Goal: Transaction & Acquisition: Purchase product/service

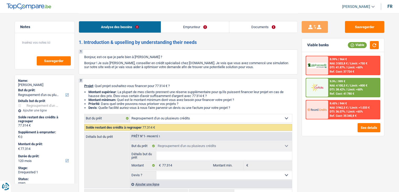
select select "refinancing"
select select "120"
select select "refinancing"
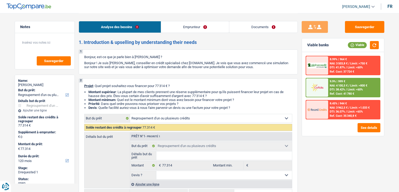
select select "120"
select select "privateEmployee"
select select "netSalary"
select select "rentalIncome"
select select "mealVouchers"
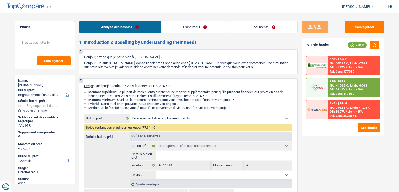
select select "ownerWithMortgage"
select select "creditConsolidation"
select select "120"
select select "creditConsolidation"
select select "60"
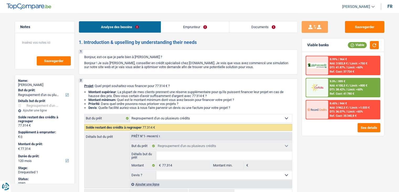
select select "renovationLoan"
select select "84"
select select "cardOrCredit"
select select "mortgage"
select select "refinancing"
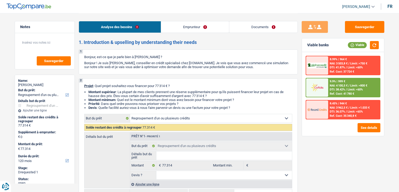
select select "refinancing"
select select "120"
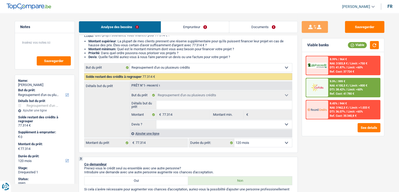
scroll to position [53, 0]
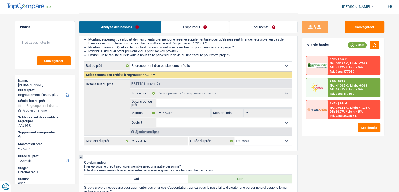
click at [346, 93] on div "Ref. Cost: 41 780 €" at bounding box center [342, 93] width 24 height 3
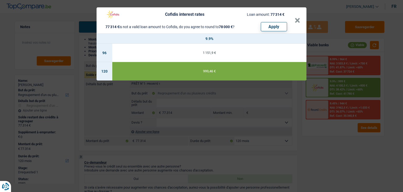
click at [301, 137] on div "Cofidis interest rates Loan amount: 77 314 € 77 314 € is not a valid loan amoun…" at bounding box center [201, 96] width 403 height 192
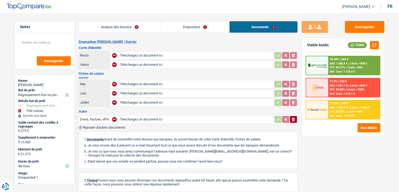
select select "refinancing"
select select "car"
select select "48"
drag, startPoint x: 149, startPoint y: 24, endPoint x: 161, endPoint y: 29, distance: 12.7
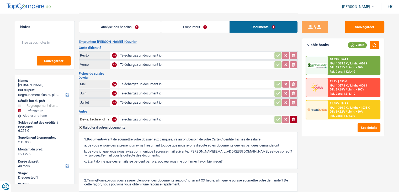
click at [149, 24] on link "Analyse des besoins" at bounding box center [120, 26] width 82 height 11
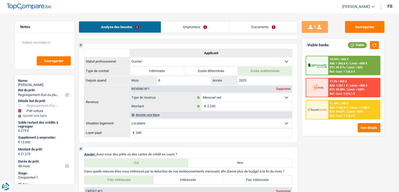
scroll to position [240, 0]
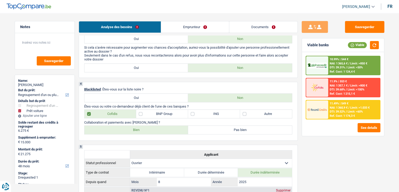
click at [269, 31] on link "Documents" at bounding box center [264, 26] width 68 height 11
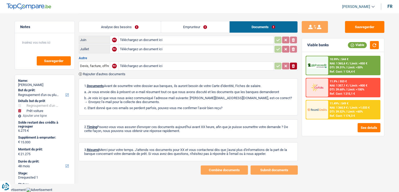
scroll to position [51, 0]
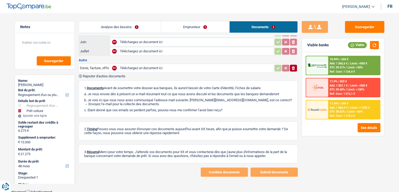
click at [214, 23] on link "Emprunteur" at bounding box center [195, 26] width 68 height 11
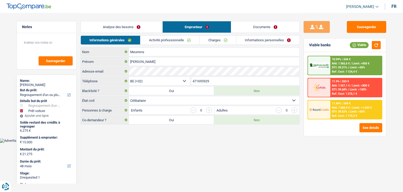
click at [259, 41] on link "Informations personnelles" at bounding box center [268, 40] width 63 height 9
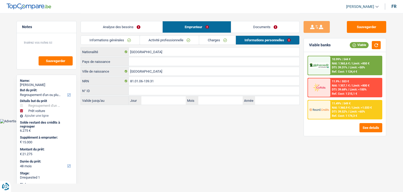
click at [261, 30] on link "Documents" at bounding box center [265, 26] width 68 height 11
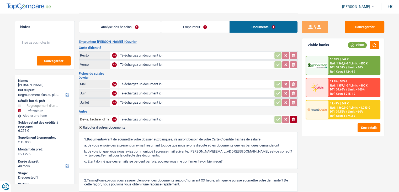
click at [126, 29] on link "Analyse des besoins" at bounding box center [120, 26] width 82 height 11
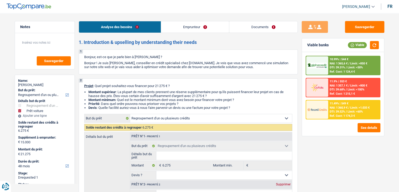
click at [263, 26] on link "Documents" at bounding box center [264, 26] width 68 height 11
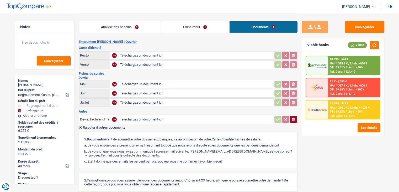
click at [146, 24] on link "Analyse des besoins" at bounding box center [120, 26] width 82 height 11
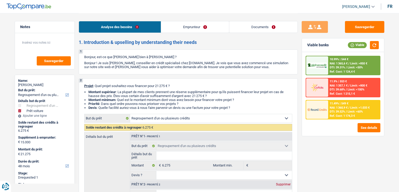
select select "refinancing"
select select "car"
select select "48"
select select "refinancing"
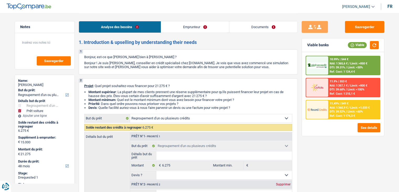
select select "refinancing"
select select "car"
select select "48"
select select "worker"
select select "netSalary"
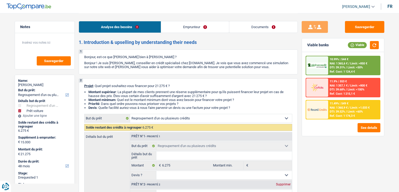
select select "rents"
select select "personalLoan"
select select "other"
select select "30"
select select "cardOrCredit"
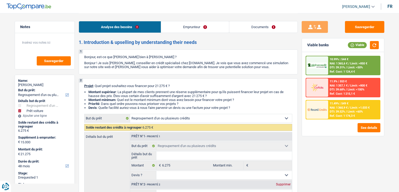
select select "refinancing"
select select "car"
select select "48"
click at [347, 68] on span "/" at bounding box center [346, 67] width 1 height 3
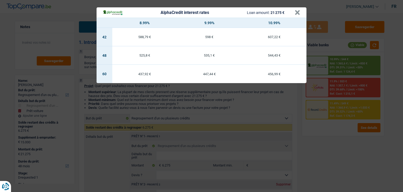
drag, startPoint x: 322, startPoint y: 146, endPoint x: 324, endPoint y: 143, distance: 3.5
click at [323, 145] on div "AlphaCredit interest rates Loan amount: 21 275 € × 8.99% 9.99% 10.99% 42 588,79…" at bounding box center [201, 96] width 403 height 192
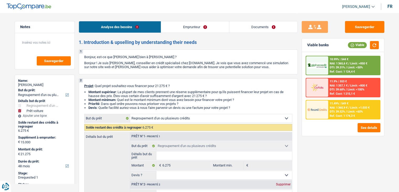
click at [343, 106] on span "NAI: 1 360,9 €" at bounding box center [339, 107] width 18 height 3
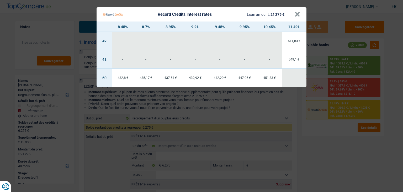
click at [333, 141] on Credits "Record Credits interest rates Loan amount: 21 275 € × 8.45% 8.7% 8.95% 9.2% 9.4…" at bounding box center [201, 96] width 403 height 192
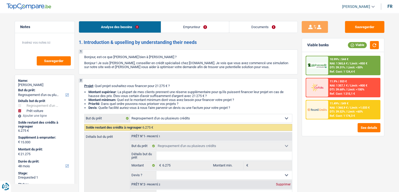
click at [333, 61] on div "10.99% | 544 € NAI: 1 365,6 € / Limit: >850 € DTI: 39.31% / Limit: <50% Ref. Co…" at bounding box center [355, 65] width 52 height 18
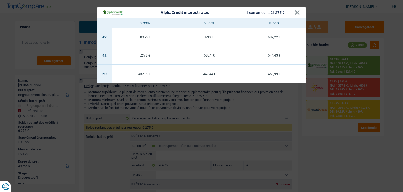
click at [340, 147] on div "AlphaCredit interest rates Loan amount: 21 275 € × 8.99% 9.99% 10.99% 42 588,79…" at bounding box center [201, 96] width 403 height 192
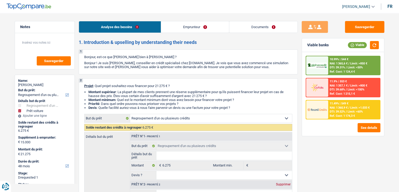
click at [338, 106] on span "NAI: 1 360,9 €" at bounding box center [339, 107] width 18 height 3
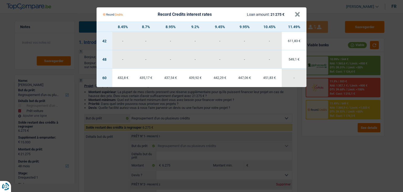
click at [332, 148] on Credits "Record Credits interest rates Loan amount: 21 275 € × 8.45% 8.7% 8.95% 9.2% 9.4…" at bounding box center [201, 96] width 403 height 192
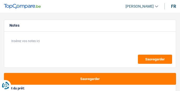
select select "car"
select select "60"
select select "car"
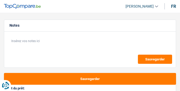
select select "60"
select select "mortgage"
select select "300"
select select "carLoan"
select select "120"
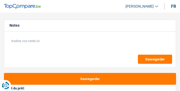
select select "cardOrCredit"
select select "car"
select select "60"
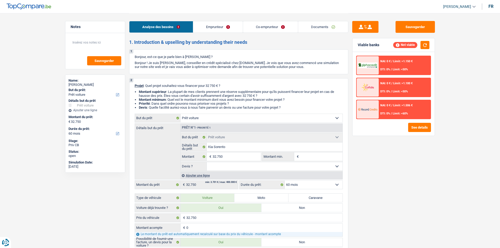
click at [179, 26] on link "Documents" at bounding box center [323, 26] width 50 height 11
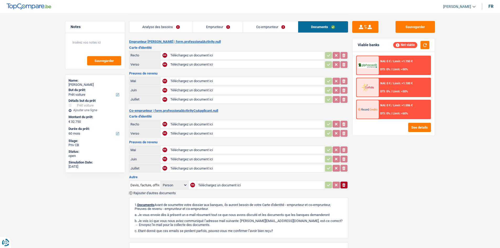
click at [179, 30] on link "Analyse des besoins" at bounding box center [161, 26] width 64 height 11
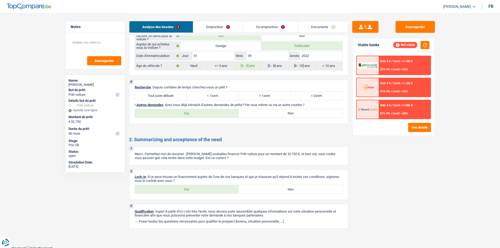
scroll to position [763, 0]
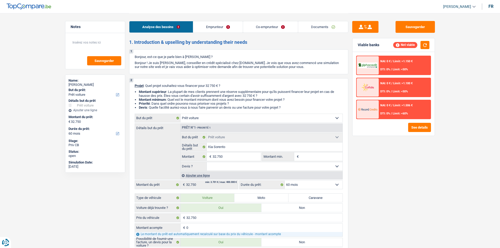
select select "car"
select select "60"
select select "car"
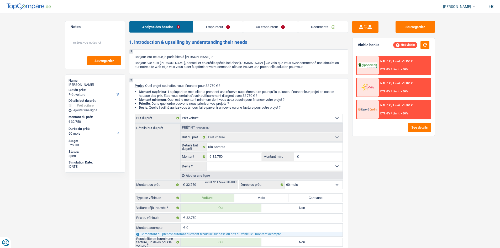
select select "60"
select select "mortgage"
select select "300"
select select "carLoan"
select select "120"
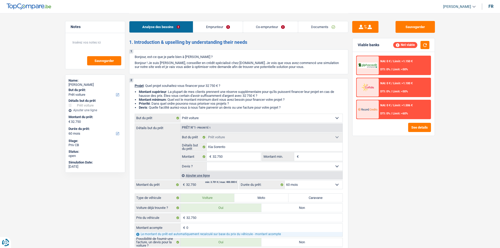
select select "cardOrCredit"
select select "car"
select select "60"
drag, startPoint x: 222, startPoint y: 29, endPoint x: 222, endPoint y: 33, distance: 3.7
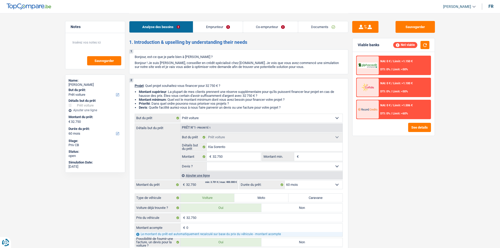
click at [222, 29] on link "Emprunteur" at bounding box center [218, 26] width 50 height 11
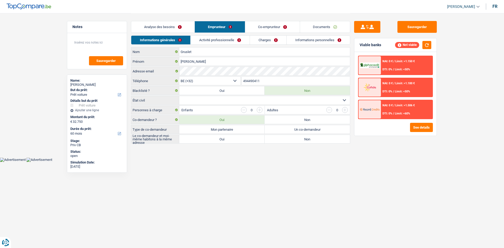
click at [285, 24] on link "Co-emprunteur" at bounding box center [272, 26] width 55 height 11
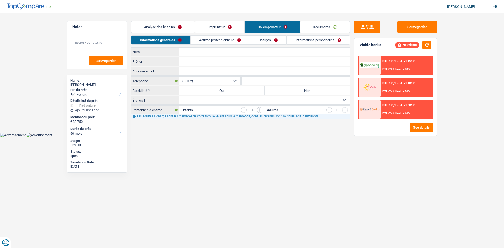
click at [225, 39] on link "Activité professionnelle" at bounding box center [220, 40] width 59 height 9
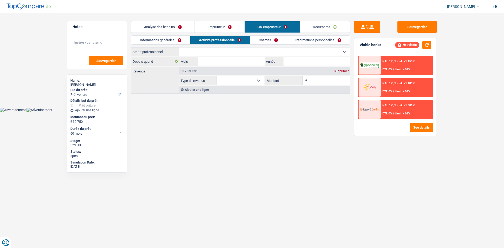
click at [265, 39] on link "Charges" at bounding box center [268, 40] width 37 height 9
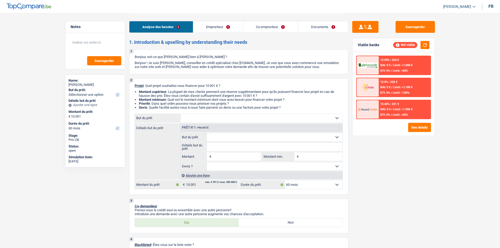
select select "60"
select select "mutuality"
select select "familyAllowances"
select select "mutualityIndemnity"
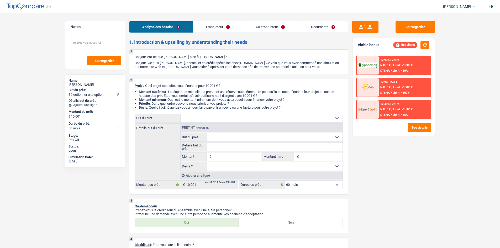
select select "ownerWithMortgage"
select select "mortgage"
select select "60"
click at [230, 32] on link "Emprunteur" at bounding box center [218, 26] width 50 height 11
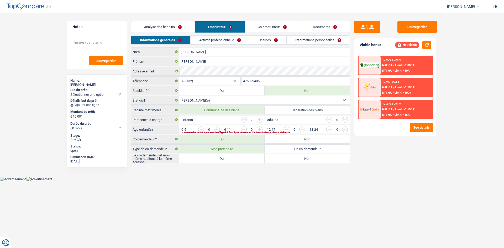
click at [271, 29] on link "Co-emprunteur" at bounding box center [272, 26] width 55 height 11
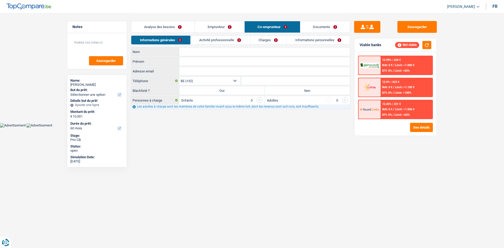
click at [236, 40] on link "Activité professionnelle" at bounding box center [220, 40] width 59 height 9
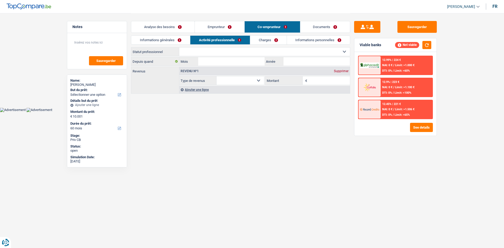
click at [227, 28] on link "Emprunteur" at bounding box center [220, 26] width 50 height 11
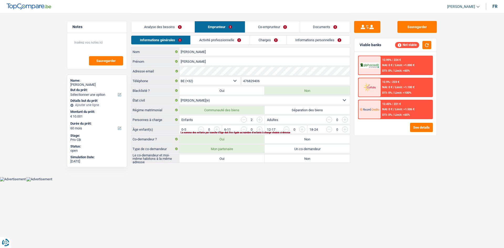
click at [267, 39] on link "Charges" at bounding box center [268, 40] width 37 height 9
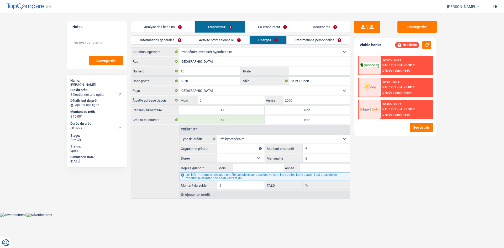
click at [175, 27] on link "Analyse des besoins" at bounding box center [162, 26] width 63 height 11
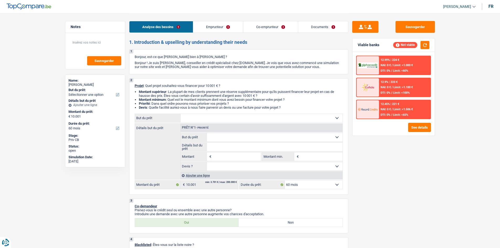
drag, startPoint x: 229, startPoint y: 120, endPoint x: 231, endPoint y: 122, distance: 3.0
click at [229, 120] on select "Confort maison: meubles, textile, peinture, électroménager, outillage non-profe…" at bounding box center [262, 118] width 162 height 8
select select "houseOrGarden"
click at [181, 114] on select "Confort maison: meubles, textile, peinture, électroménager, outillage non-profe…" at bounding box center [262, 118] width 162 height 8
select select "houseOrGarden"
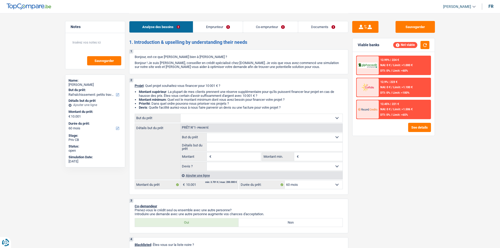
select select "houseOrGarden"
type input "10.001"
select select "houseOrGarden"
type input "10.001"
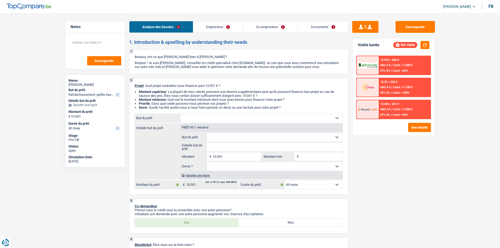
select select "houseOrGarden"
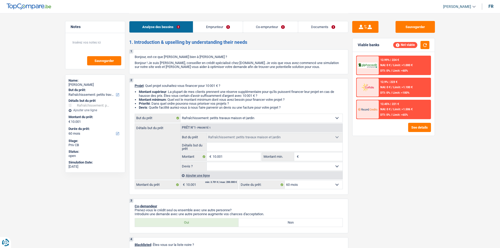
type input "t"
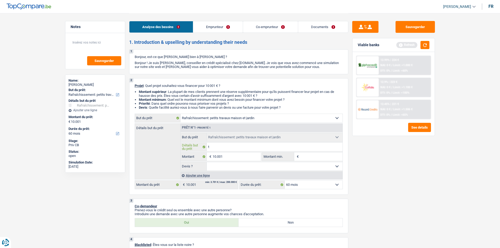
type input "tr"
type input "tra"
type input "trav"
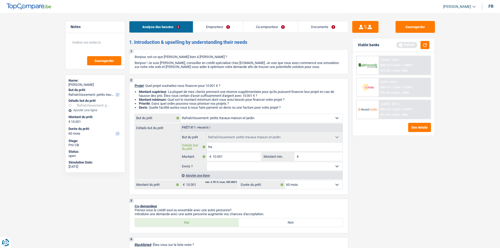
type input "trav"
type input "trava"
type input "travau"
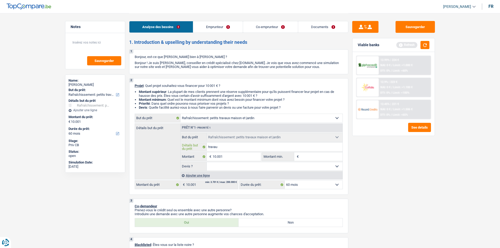
type input "travaux"
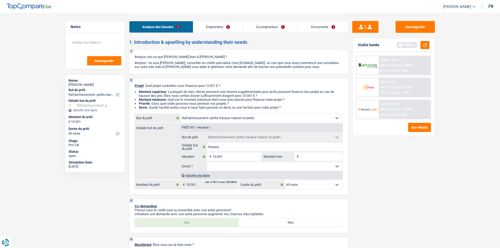
click at [267, 164] on select "Oui Non Non répondu Sélectionner une option" at bounding box center [275, 166] width 136 height 8
select select "yes"
click at [207, 162] on select "Oui Non Non répondu Sélectionner une option" at bounding box center [275, 166] width 136 height 8
select select "yes"
click at [223, 23] on link "Emprunteur" at bounding box center [218, 26] width 50 height 11
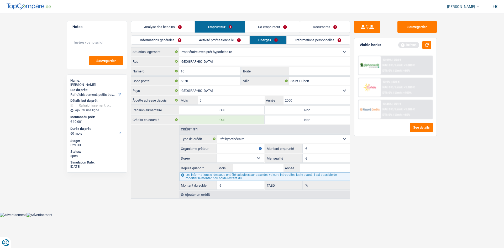
click at [271, 24] on link "Co-emprunteur" at bounding box center [272, 26] width 55 height 11
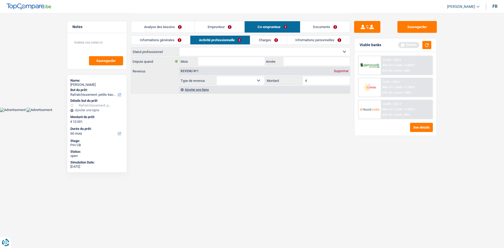
click at [174, 41] on link "Informations générales" at bounding box center [160, 40] width 59 height 9
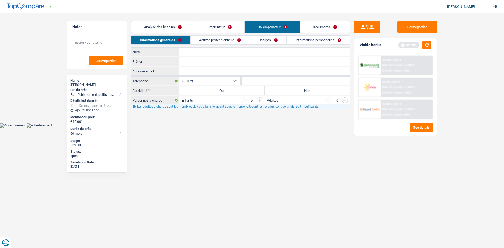
click at [215, 30] on link "Emprunteur" at bounding box center [220, 26] width 50 height 11
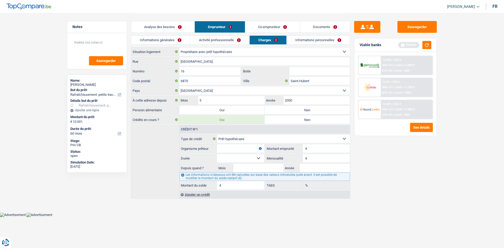
drag, startPoint x: 179, startPoint y: 41, endPoint x: 180, endPoint y: 36, distance: 5.3
click at [179, 41] on link "Informations générales" at bounding box center [160, 40] width 59 height 9
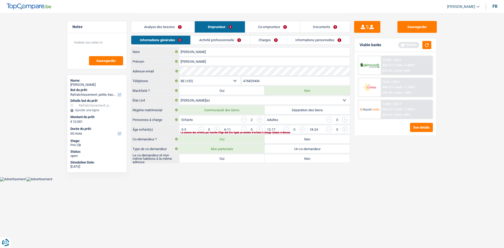
click at [223, 158] on label "Oui" at bounding box center [221, 158] width 85 height 8
click at [223, 158] on input "Oui" at bounding box center [221, 158] width 85 height 8
radio input "true"
drag, startPoint x: 167, startPoint y: 30, endPoint x: 217, endPoint y: 69, distance: 63.1
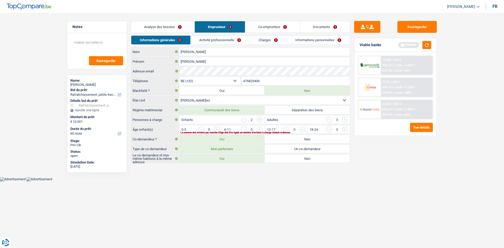
click at [168, 30] on link "Analyse des besoins" at bounding box center [162, 26] width 63 height 11
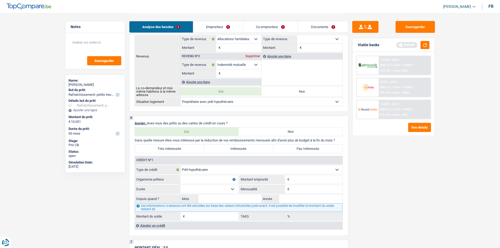
scroll to position [341, 0]
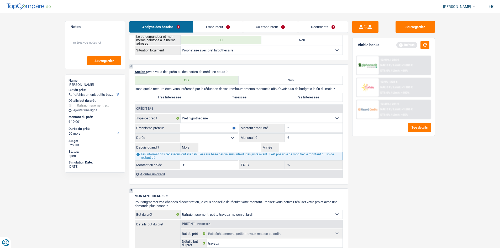
click at [317, 126] on input "Montant" at bounding box center [317, 128] width 52 height 8
click at [327, 99] on label "Pas Intéressée" at bounding box center [307, 97] width 69 height 8
click at [327, 99] on input "Pas Intéressée" at bounding box center [307, 97] width 69 height 8
radio input "true"
click at [301, 127] on input "Montant" at bounding box center [317, 128] width 52 height 8
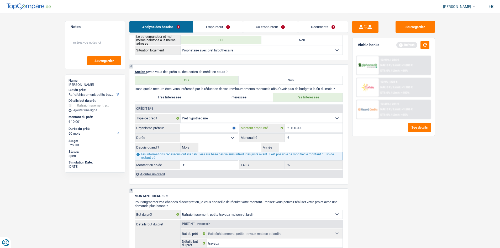
type input "100.000"
click at [316, 137] on input "Mensualité" at bounding box center [317, 138] width 52 height 8
type input "145"
click at [309, 148] on input "Année" at bounding box center [310, 147] width 63 height 8
type input "2015"
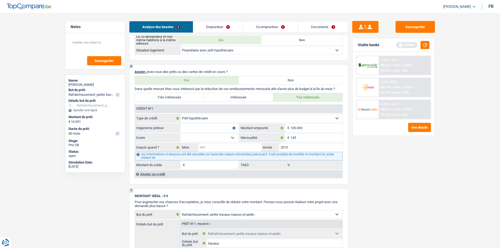
drag, startPoint x: 235, startPoint y: 149, endPoint x: 405, endPoint y: 167, distance: 171.3
click at [238, 150] on input "Mois" at bounding box center [230, 147] width 63 height 8
click at [221, 123] on fieldset "Carte ou ouverture de crédit Prêt hypothécaire Vente à tempérament Prêt à tempé…" at bounding box center [239, 141] width 208 height 55
click at [206, 126] on input "Organisme prêteur" at bounding box center [209, 128] width 58 height 8
type input "record bank"
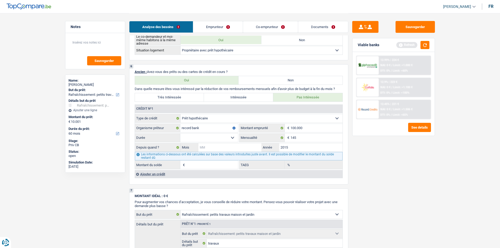
click at [209, 146] on input "Mois" at bounding box center [230, 147] width 63 height 8
type input "3"
click at [207, 138] on select "120 mois 132 mois 144 mois 180 mois 240 mois 300 mois 360 mois 420 mois Sélecti…" at bounding box center [209, 138] width 58 height 8
select select "240"
click at [180, 134] on select "120 mois 132 mois 144 mois 180 mois 240 mois 300 mois 360 mois 420 mois Sélecti…" at bounding box center [209, 138] width 58 height 8
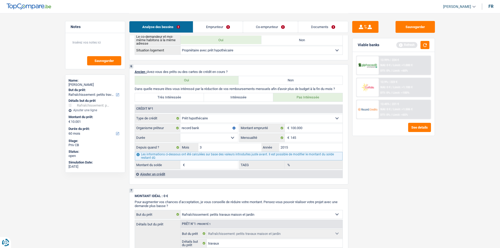
type input "26.451"
type input "0,00"
click at [421, 160] on div "Sauvegarder Viable banks Refresh 12.99% | 224 € NAI: 0 € / Limit: >1.000 € DTI:…" at bounding box center [393, 130] width 91 height 219
click at [177, 173] on div "Ajouter un crédit" at bounding box center [239, 174] width 208 height 8
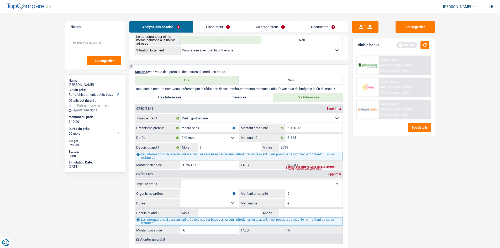
drag, startPoint x: 205, startPoint y: 185, endPoint x: 202, endPoint y: 179, distance: 6.3
click at [205, 185] on select "Carte ou ouverture de crédit Prêt hypothécaire Vente à tempérament Prêt à tempé…" at bounding box center [262, 184] width 162 height 8
select select "carLoan"
type input "0"
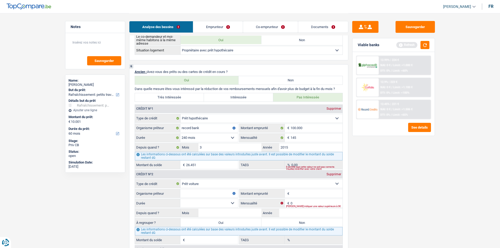
click at [315, 197] on input "Montant emprunté" at bounding box center [317, 193] width 52 height 8
type input "48.000"
click at [362, 191] on div "Sauvegarder Viable banks Refresh 12.99% | 224 € NAI: 0 € / Limit: >1.000 € DTI:…" at bounding box center [393, 130] width 91 height 219
click at [321, 203] on input "0" at bounding box center [317, 203] width 52 height 8
type input "395"
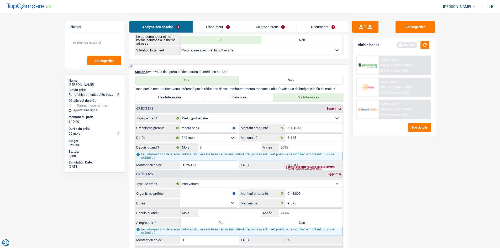
click at [317, 210] on input "Année" at bounding box center [310, 213] width 63 height 8
type input "2022"
click at [254, 213] on input "Mois" at bounding box center [230, 213] width 63 height 8
type input "6"
click at [224, 203] on select "12 mois 18 mois 24 mois 30 mois 36 mois 42 mois 48 mois 60 mois 72 mois 84 mois…" at bounding box center [209, 203] width 58 height 8
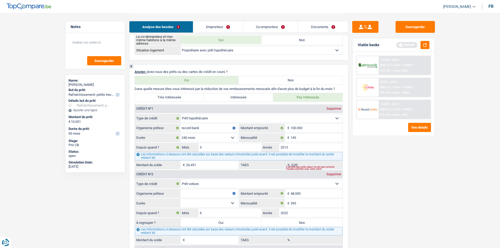
select select "48"
click at [180, 199] on select "12 mois 18 mois 24 mois 30 mois 36 mois 42 mois 48 mois 60 mois 72 mois 84 mois…" at bounding box center [209, 203] width 58 height 8
type input "4.221"
type input "0,00"
click at [206, 194] on input "Organisme prêteur" at bounding box center [209, 193] width 58 height 8
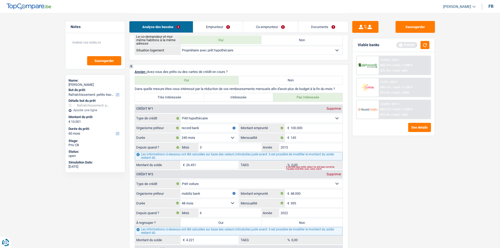
type input "mobiliz bank"
click at [422, 220] on div "Sauvegarder Viable banks Refresh 12.99% | 224 € NAI: 0 € / Limit: >1.000 € DTI:…" at bounding box center [393, 130] width 91 height 219
click at [199, 192] on input "mobiliz bank" at bounding box center [209, 193] width 58 height 8
click at [211, 195] on input "mobiliz bank" at bounding box center [209, 193] width 58 height 8
click at [305, 226] on label "Non" at bounding box center [302, 222] width 81 height 8
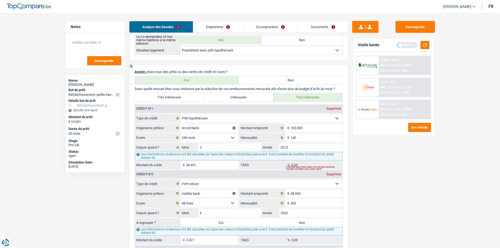
click at [305, 226] on input "Non" at bounding box center [302, 222] width 81 height 8
radio input "true"
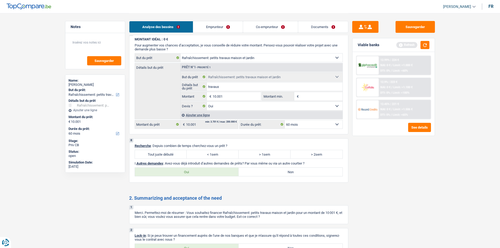
scroll to position [656, 0]
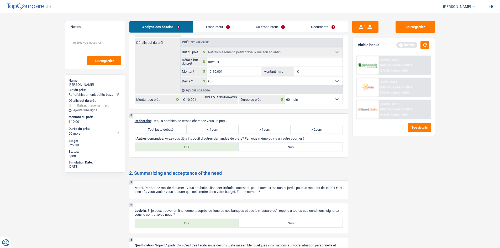
click at [165, 128] on label "Tout juste débuté" at bounding box center [161, 129] width 52 height 8
click at [165, 128] on input "Tout juste débuté" at bounding box center [161, 129] width 52 height 8
radio input "true"
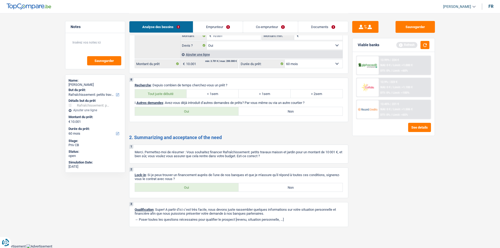
scroll to position [666, 0]
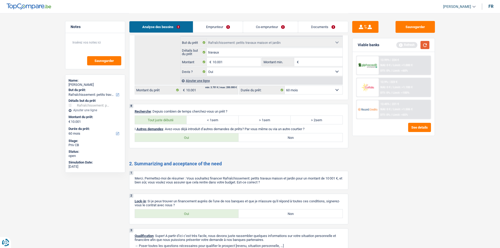
click at [426, 46] on button "button" at bounding box center [425, 45] width 9 height 8
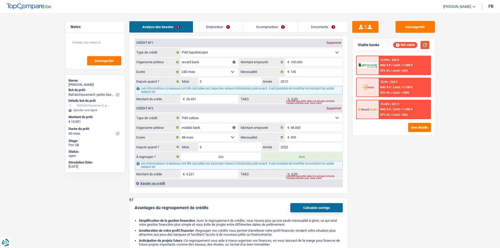
scroll to position [403, 0]
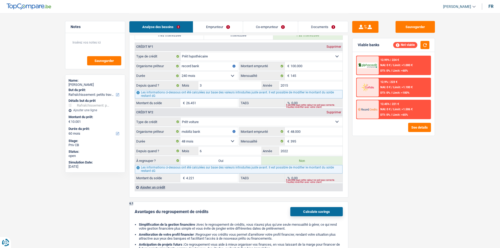
click at [162, 184] on div "Ajouter un crédit" at bounding box center [239, 187] width 208 height 8
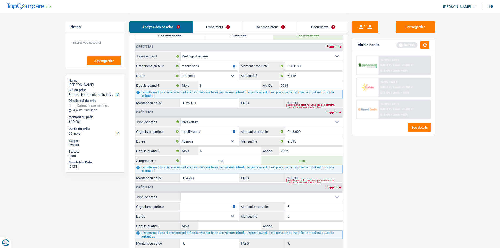
click at [202, 194] on select "Carte ou ouverture de crédit Prêt hypothécaire Vente à tempérament Prêt à tempé…" at bounding box center [262, 197] width 162 height 8
select select "personalLoan"
type input "0"
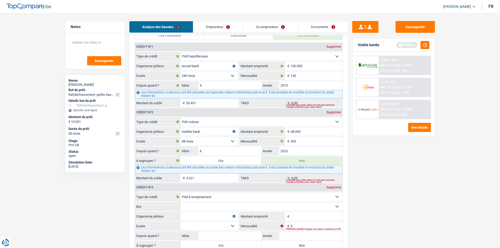
click at [201, 204] on select "Confort maison: meubles, textile, peinture, électroménager, outillage non-profe…" at bounding box center [262, 206] width 162 height 8
select select "other"
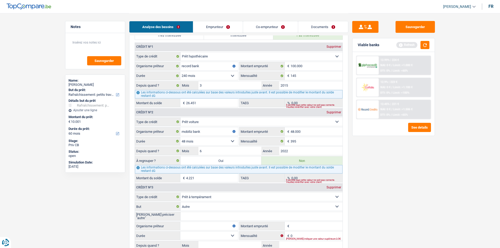
click at [195, 215] on input "Veuillez préciser "autre"" at bounding box center [262, 216] width 162 height 8
type input "panneaux"
click at [301, 225] on input "Montant emprunté" at bounding box center [317, 226] width 52 height 8
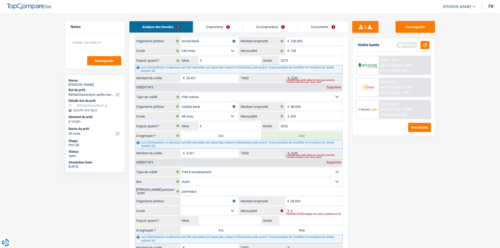
scroll to position [456, 0]
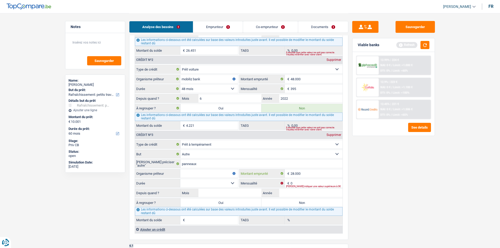
type input "28.000"
click at [296, 181] on input "0" at bounding box center [317, 183] width 52 height 8
type input "1"
type input "265"
click at [299, 191] on input "Année" at bounding box center [310, 193] width 63 height 8
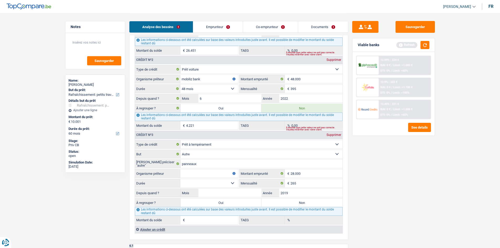
type input "2019"
click at [247, 192] on input "Mois" at bounding box center [230, 193] width 63 height 8
type input "2"
click at [189, 183] on select "12 mois 18 mois 24 mois 30 mois 36 mois 42 mois 48 mois 60 mois 72 mois 84 mois…" at bounding box center [209, 183] width 58 height 8
select select "120"
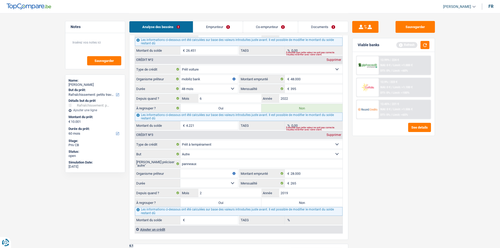
click at [180, 179] on select "12 mois 18 mois 24 mois 30 mois 36 mois 42 mois 48 mois 60 mois 72 mois 84 mois…" at bounding box center [209, 183] width 58 height 8
type input "10.389"
type input "2,61"
click at [201, 174] on input "Organisme prêteur" at bounding box center [209, 173] width 58 height 8
type input "Cetelem"
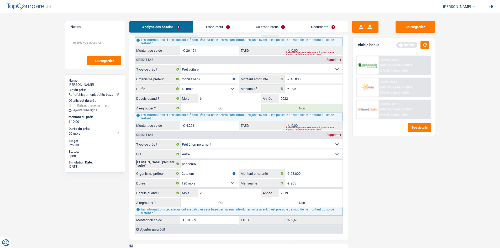
drag, startPoint x: 448, startPoint y: 150, endPoint x: 431, endPoint y: 157, distance: 18.4
click at [449, 151] on main "Notes Sauvegarder Name: Laurent Kolek But du prêt: Confort maison: meubles, tex…" at bounding box center [250, 59] width 500 height 1031
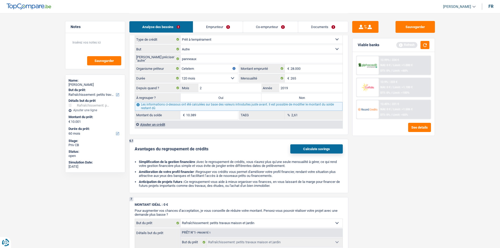
click at [319, 100] on label "Non" at bounding box center [302, 97] width 81 height 8
click at [319, 100] on input "Non" at bounding box center [302, 97] width 81 height 8
radio input "true"
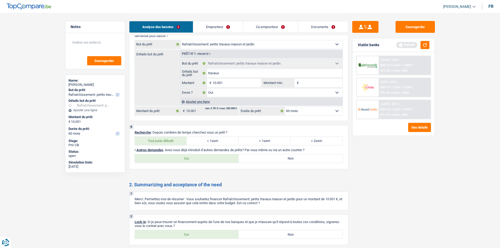
scroll to position [787, 0]
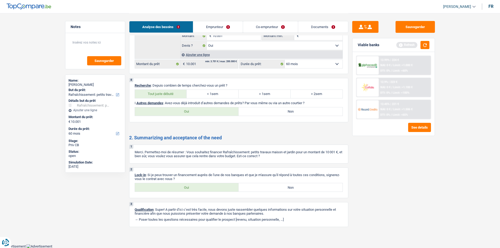
click at [205, 190] on label "Oui" at bounding box center [187, 187] width 104 height 8
click at [205, 190] on input "Oui" at bounding box center [187, 187] width 104 height 8
radio input "true"
click at [289, 112] on label "Non" at bounding box center [291, 111] width 104 height 8
click at [289, 112] on input "Non" at bounding box center [291, 111] width 104 height 8
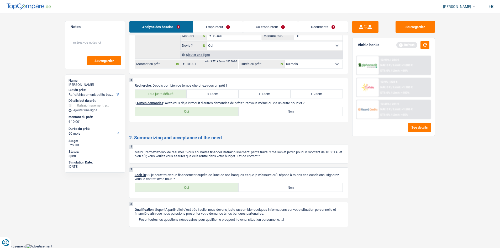
radio input "true"
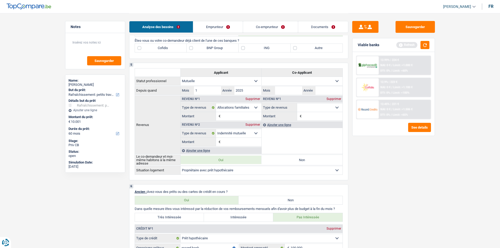
scroll to position [130, 0]
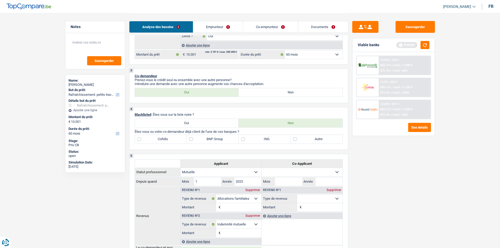
drag, startPoint x: 223, startPoint y: 140, endPoint x: 221, endPoint y: 143, distance: 3.1
click at [223, 140] on label "BNP Group" at bounding box center [213, 139] width 52 height 8
click at [223, 140] on input "BNP Group" at bounding box center [213, 139] width 52 height 8
checkbox input "true"
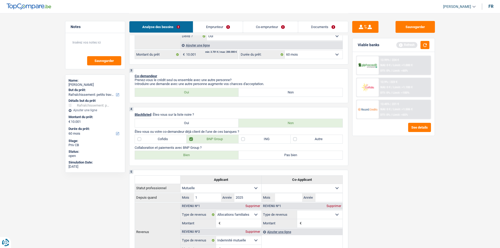
click at [202, 155] on label "Bien" at bounding box center [187, 155] width 104 height 8
click at [202, 155] on input "Bien" at bounding box center [187, 155] width 104 height 8
radio input "true"
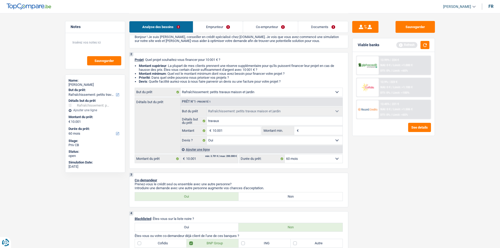
scroll to position [0, 0]
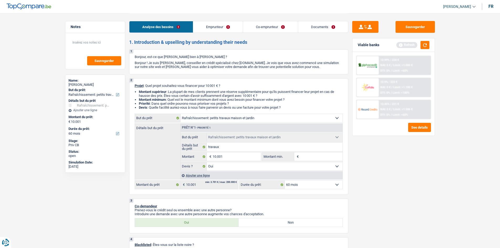
click at [218, 27] on link "Emprunteur" at bounding box center [218, 26] width 50 height 11
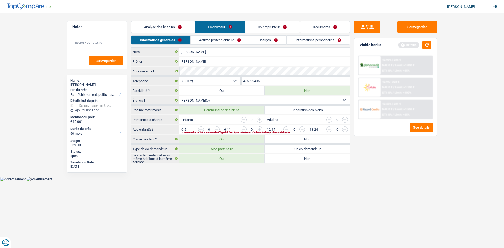
click at [239, 42] on link "Activité professionnelle" at bounding box center [220, 40] width 59 height 9
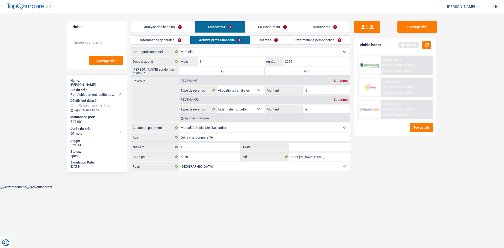
click at [197, 117] on div "Ajouter une ligne" at bounding box center [264, 118] width 171 height 8
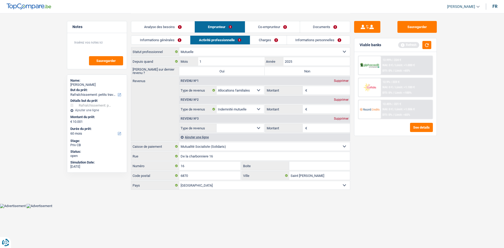
drag, startPoint x: 232, startPoint y: 128, endPoint x: 235, endPoint y: 128, distance: 3.2
click at [232, 128] on select "Allocation d'handicap Allocations chômage Allocations familiales Chèques repas …" at bounding box center [241, 128] width 48 height 8
select select "rentalIncome"
click at [217, 124] on select "Allocation d'handicap Allocations chômage Allocations familiales Chèques repas …" at bounding box center [241, 128] width 48 height 8
drag, startPoint x: 314, startPoint y: 130, endPoint x: 414, endPoint y: 163, distance: 104.9
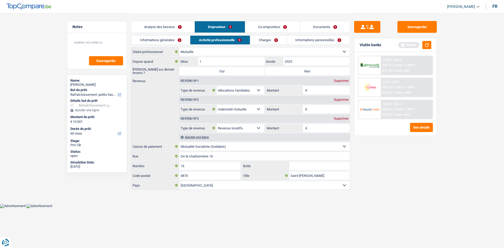
click at [315, 130] on input "Montant" at bounding box center [330, 128] width 42 height 8
click at [413, 215] on div "Sauvegarder Viable banks Refresh 12.99% | 224 € NAI: 0 € / Limit: >1.000 € DTI:…" at bounding box center [395, 130] width 91 height 219
click at [157, 46] on div "Informations générales Activité professionnelle Charges Informations personnell…" at bounding box center [240, 41] width 219 height 12
click at [164, 42] on link "Informations générales" at bounding box center [160, 40] width 59 height 9
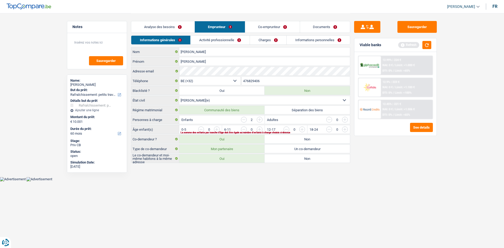
click at [232, 42] on link "Activité professionnelle" at bounding box center [220, 40] width 59 height 9
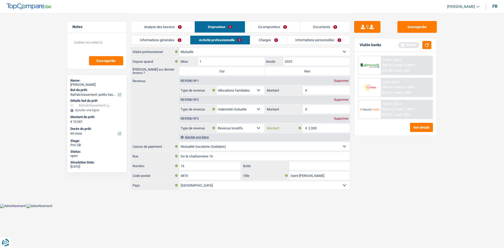
drag, startPoint x: 331, startPoint y: 131, endPoint x: 341, endPoint y: 133, distance: 9.9
click at [331, 130] on input "2.000" at bounding box center [330, 128] width 42 height 8
type input "2.500"
drag, startPoint x: 402, startPoint y: 181, endPoint x: 363, endPoint y: 168, distance: 40.4
click at [402, 181] on div "Sauvegarder Viable banks Refresh 12.99% | 224 € NAI: 0 € / Limit: >1.000 € DTI:…" at bounding box center [395, 130] width 91 height 219
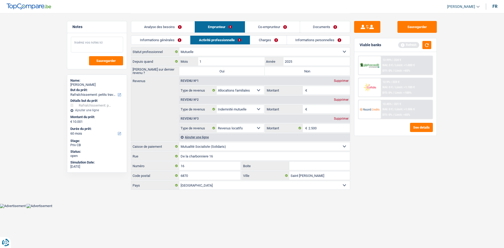
click at [114, 49] on textarea at bounding box center [97, 45] width 52 height 16
type textarea "Contrat de bail"
click at [154, 36] on link "Informations générales" at bounding box center [160, 40] width 59 height 9
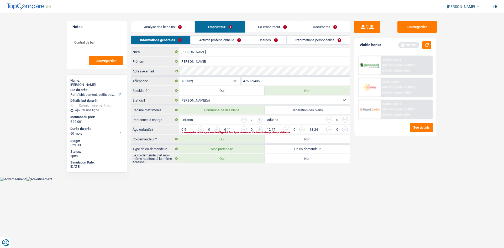
click at [304, 129] on input "button" at bounding box center [408, 131] width 219 height 8
click at [261, 131] on input "button" at bounding box center [366, 131] width 219 height 8
click at [232, 44] on li "Activité professionnelle" at bounding box center [220, 39] width 59 height 9
click at [238, 41] on link "Activité professionnelle" at bounding box center [220, 40] width 59 height 9
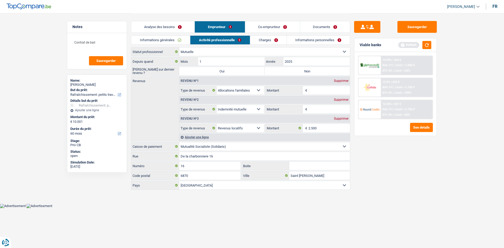
click at [275, 61] on label "Année" at bounding box center [274, 61] width 19 height 8
click at [302, 71] on label "Non" at bounding box center [307, 71] width 85 height 8
click at [302, 71] on input "Non" at bounding box center [307, 71] width 85 height 8
radio input "true"
click at [317, 88] on input "Montant" at bounding box center [330, 90] width 42 height 8
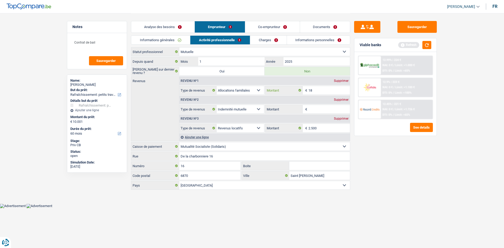
type input "1"
click at [295, 53] on select "Ouvrier Employé privé Employé public Invalide Indépendant Pensionné Chômeur Mut…" at bounding box center [264, 52] width 171 height 8
select select "invalid"
click at [179, 48] on select "Ouvrier Employé privé Employé public Invalide Indépendant Pensionné Chômeur Mut…" at bounding box center [264, 52] width 171 height 8
radio input "false"
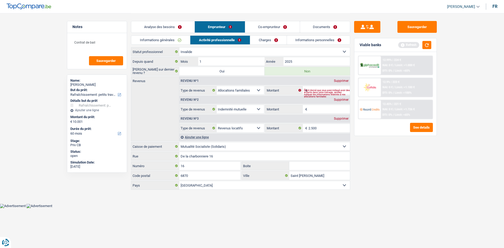
select select
select select "disabilityPension"
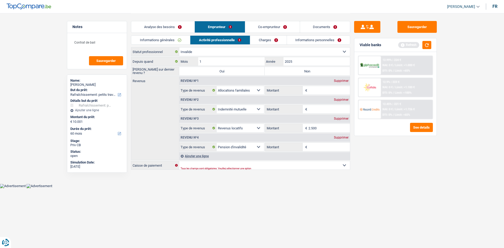
click at [283, 69] on label "Non" at bounding box center [307, 71] width 85 height 8
click at [283, 69] on input "Non" at bounding box center [307, 71] width 85 height 8
radio input "true"
click at [330, 142] on div "Revenu nº4 Supprimer Allocation d'handicap Allocations chômage Allocations fami…" at bounding box center [264, 142] width 171 height 19
click at [338, 100] on div "Supprimer" at bounding box center [341, 99] width 17 height 3
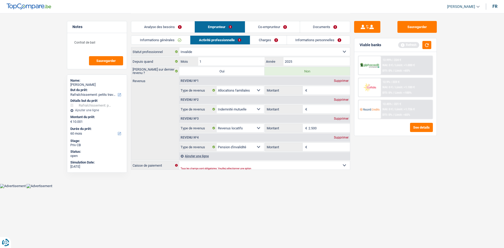
select select "rentalIncome"
type input "2.500"
select select "disabilityPension"
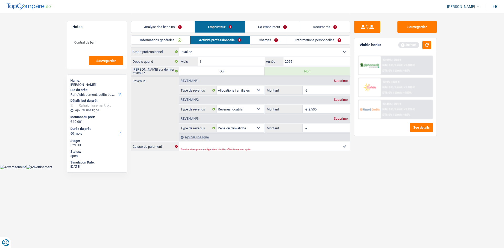
click at [318, 130] on input "Montant" at bounding box center [330, 128] width 42 height 8
type input "1.800"
drag, startPoint x: 356, startPoint y: 207, endPoint x: 343, endPoint y: 188, distance: 23.2
click at [357, 207] on div "Sauvegarder Viable banks Refresh 12.99% | 224 € NAI: 0 € / Limit: >1.000 € DTI:…" at bounding box center [395, 130] width 91 height 219
click at [311, 144] on select "Mutualité Chrétienne Mutualité Socialiste (Solidaris) SPF Sécurité Sociale Unio…" at bounding box center [264, 146] width 171 height 8
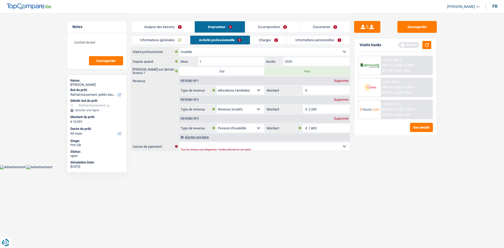
click at [336, 151] on div "Mutualité Chrétienne Mutualité Socialiste (Solidaris) SPF Sécurité Sociale Unio…" at bounding box center [240, 146] width 219 height 9
click at [337, 146] on select "Mutualité Chrétienne Mutualité Socialiste (Solidaris) SPF Sécurité Sociale Unio…" at bounding box center [264, 146] width 171 height 8
select select "solidaris"
click at [179, 142] on select "Mutualité Chrétienne Mutualité Socialiste (Solidaris) SPF Sécurité Sociale Unio…" at bounding box center [264, 146] width 171 height 8
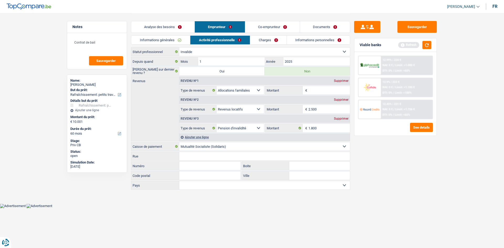
click at [319, 92] on input "Montant" at bounding box center [330, 90] width 42 height 8
type input "8"
type input "625"
click at [381, 180] on div "Sauvegarder Viable banks Refresh 12.99% | 224 € NAI: 0 € / Limit: >1.000 € DTI:…" at bounding box center [395, 130] width 91 height 219
click at [265, 39] on link "Charges" at bounding box center [268, 40] width 37 height 9
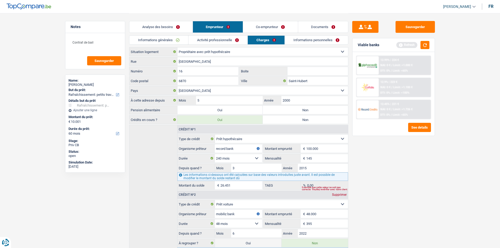
click at [218, 39] on link "Activité professionnelle" at bounding box center [218, 40] width 59 height 9
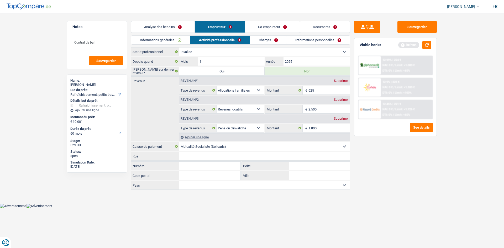
click at [274, 40] on link "Charges" at bounding box center [268, 40] width 37 height 9
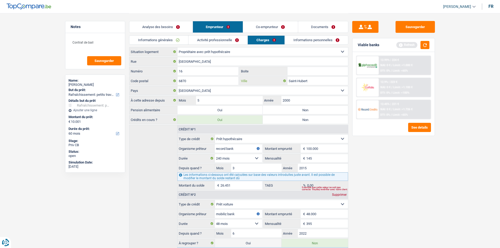
click at [313, 79] on input "Saint-Hubert" at bounding box center [318, 81] width 61 height 8
click at [301, 101] on input "2000" at bounding box center [315, 100] width 66 height 8
click at [316, 111] on label "Non" at bounding box center [305, 110] width 85 height 8
click at [316, 111] on input "Non" at bounding box center [305, 110] width 85 height 8
radio input "true"
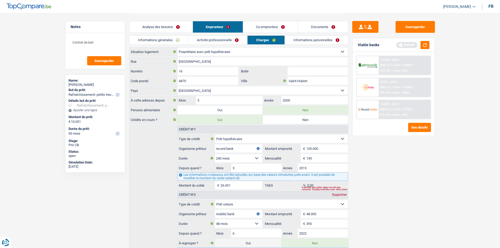
click at [404, 201] on div "Sauvegarder Viable banks Refresh 12.99% | 224 € NAI: 0 € / Limit: >1.000 € DTI:…" at bounding box center [393, 130] width 91 height 219
click at [328, 82] on input "Saint-Hubert" at bounding box center [318, 81] width 61 height 8
click at [356, 147] on div "Sauvegarder Viable banks Refresh 12.99% | 224 € NAI: 0 € / Limit: >1.000 € DTI:…" at bounding box center [393, 130] width 91 height 219
click at [299, 101] on input "2000" at bounding box center [315, 100] width 66 height 8
click at [295, 40] on link "Informations personnelles" at bounding box center [316, 40] width 63 height 9
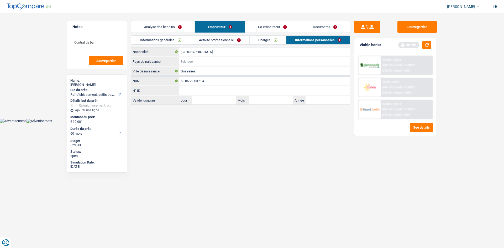
click at [189, 61] on input "Pays de naissance" at bounding box center [264, 61] width 171 height 8
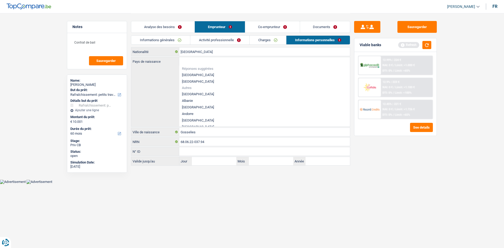
click at [192, 74] on li "[GEOGRAPHIC_DATA]" at bounding box center [264, 75] width 171 height 7
type input "[GEOGRAPHIC_DATA]"
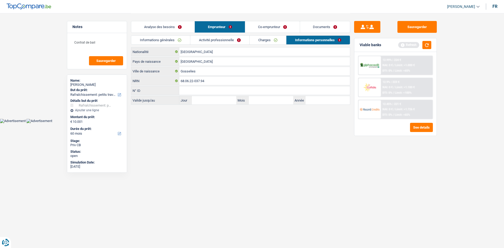
click at [263, 26] on link "Co-emprunteur" at bounding box center [272, 26] width 55 height 11
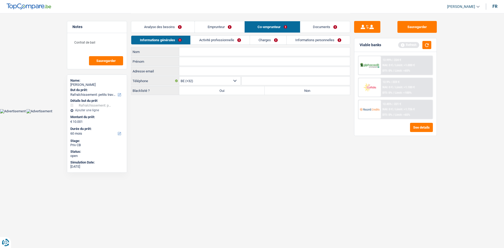
click at [198, 52] on input "Nom" at bounding box center [264, 52] width 171 height 8
type input "Djebali"
click at [212, 62] on input "Prénom" at bounding box center [264, 61] width 171 height 8
type input "Rime"
drag, startPoint x: 286, startPoint y: 150, endPoint x: 282, endPoint y: 145, distance: 6.0
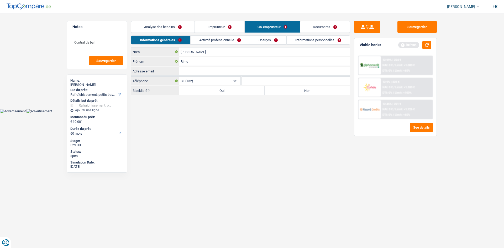
click at [286, 113] on html "Vous avez le contrôle de vos données Nous utilisons des cookies, tout comme nos…" at bounding box center [252, 56] width 504 height 113
click at [299, 88] on label "Non" at bounding box center [307, 90] width 85 height 8
click at [299, 88] on input "Non" at bounding box center [307, 90] width 85 height 8
radio input "true"
click at [234, 39] on link "Activité professionnelle" at bounding box center [220, 40] width 59 height 9
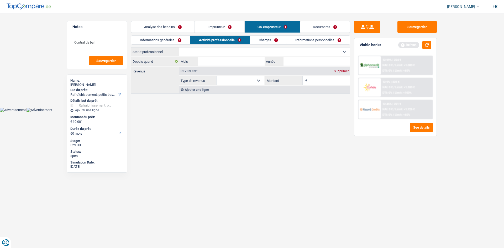
click at [222, 53] on select "Ouvrier Employé privé Employé public Invalide Indépendant Pensionné Chômeur Mut…" at bounding box center [264, 52] width 171 height 8
select select "housewife"
click at [179, 48] on select "Ouvrier Employé privé Employé public Invalide Indépendant Pensionné Chômeur Mut…" at bounding box center [264, 52] width 171 height 8
click at [303, 61] on input "Année" at bounding box center [317, 61] width 66 height 8
type input "2012"
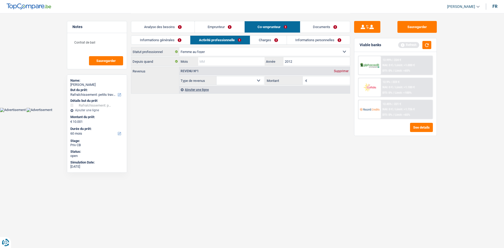
click at [232, 57] on input "Mois" at bounding box center [231, 61] width 66 height 8
type input "3"
drag, startPoint x: 281, startPoint y: 137, endPoint x: 296, endPoint y: 118, distance: 24.4
click at [282, 112] on html "Vous avez le contrôle de vos données Nous utilisons des cookies, tout comme nos…" at bounding box center [252, 56] width 504 height 112
click at [260, 45] on div "Informations générales Activité professionnelle Charges Informations personnell…" at bounding box center [240, 41] width 219 height 12
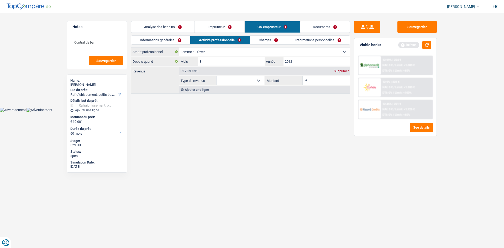
click at [268, 39] on link "Charges" at bounding box center [268, 40] width 37 height 9
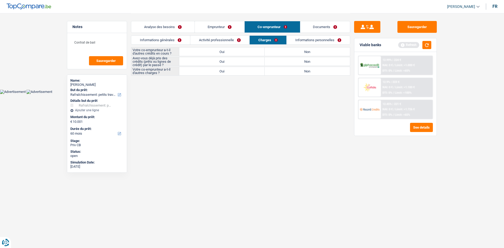
click at [282, 51] on label "Non" at bounding box center [307, 52] width 85 height 8
click at [282, 51] on input "Non" at bounding box center [307, 52] width 85 height 8
radio input "true"
click at [288, 70] on label "Non" at bounding box center [307, 71] width 85 height 8
click at [288, 70] on input "Non" at bounding box center [307, 71] width 85 height 8
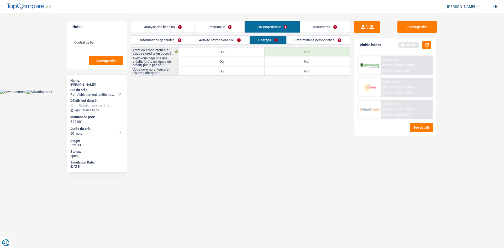
radio input "true"
click at [218, 60] on label "Oui" at bounding box center [221, 61] width 85 height 8
click at [218, 60] on input "Oui" at bounding box center [221, 61] width 85 height 8
radio input "true"
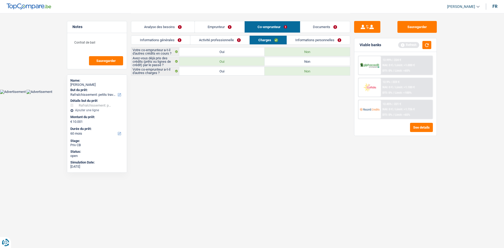
click at [320, 38] on link "Informations personnelles" at bounding box center [318, 40] width 63 height 9
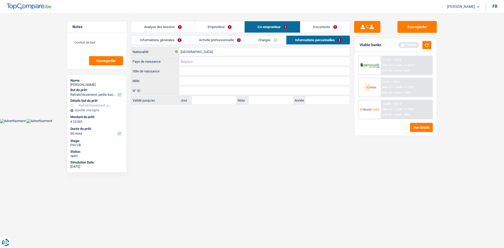
click at [190, 60] on input "Pays de naissance" at bounding box center [264, 61] width 171 height 8
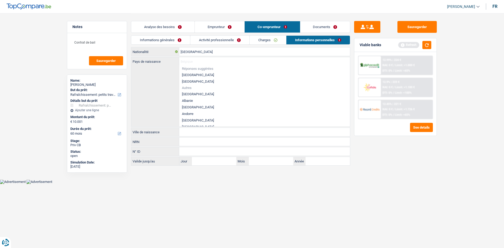
click at [196, 75] on li "[GEOGRAPHIC_DATA]" at bounding box center [264, 75] width 171 height 7
type input "[GEOGRAPHIC_DATA]"
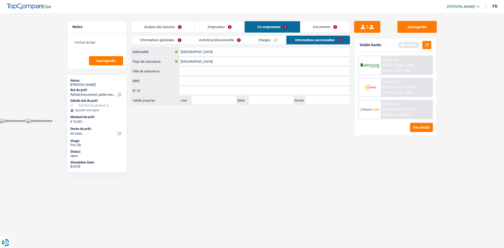
click at [201, 70] on input "Ville de naissance" at bounding box center [264, 71] width 171 height 8
click at [197, 54] on input "[GEOGRAPHIC_DATA]" at bounding box center [264, 52] width 171 height 8
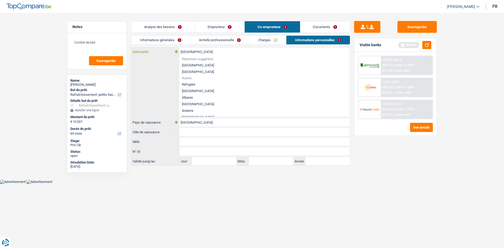
type input "Belgiqu"
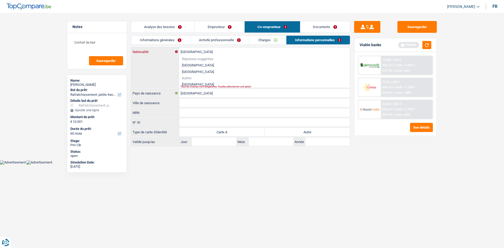
type input "Tunisie"
click at [193, 82] on li "Tunisie" at bounding box center [264, 84] width 171 height 7
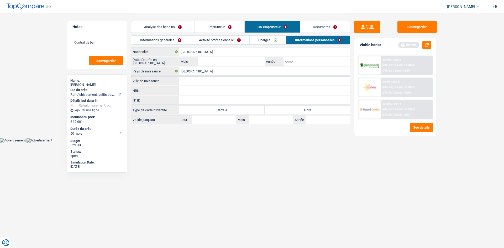
click at [308, 62] on input "Année" at bounding box center [317, 61] width 66 height 8
type input "2012"
click at [249, 59] on input "Mois" at bounding box center [231, 61] width 66 height 8
type input "4"
click at [226, 77] on input "Ville de naissance" at bounding box center [264, 81] width 171 height 8
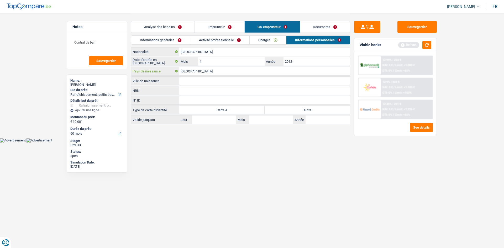
click at [211, 71] on input "[GEOGRAPHIC_DATA]" at bounding box center [264, 71] width 171 height 8
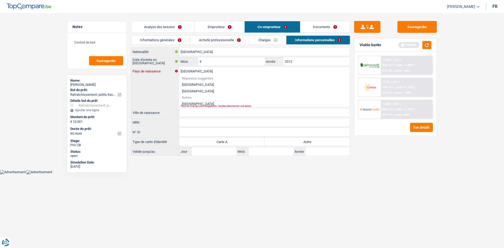
type input "Tunisie"
click at [194, 104] on li "Tunisie" at bounding box center [264, 104] width 171 height 7
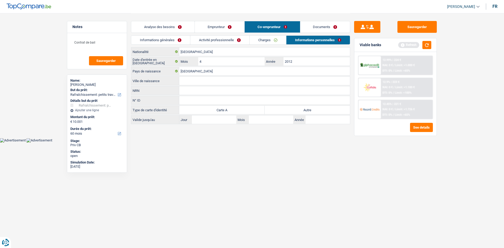
click at [199, 84] on input "Ville de naissance" at bounding box center [264, 81] width 171 height 8
type input "Testour"
click at [312, 114] on label "Autre" at bounding box center [307, 110] width 85 height 8
click at [312, 114] on input "Autre" at bounding box center [307, 110] width 85 height 8
radio input "true"
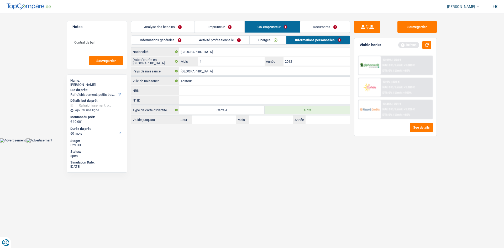
click at [233, 41] on link "Activité professionnelle" at bounding box center [219, 40] width 59 height 9
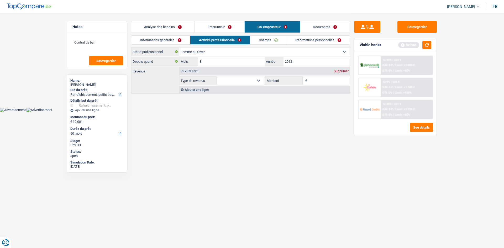
click at [155, 43] on link "Informations générales" at bounding box center [160, 40] width 59 height 9
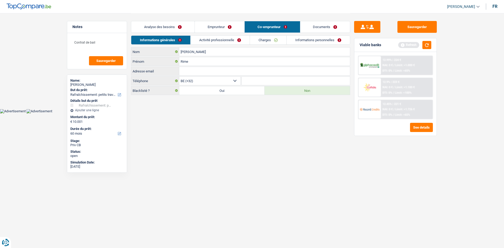
click at [172, 28] on link "Analyse des besoins" at bounding box center [162, 26] width 63 height 11
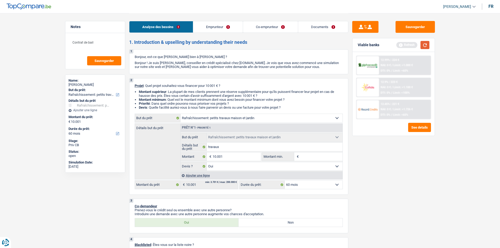
click at [428, 45] on button "button" at bounding box center [425, 45] width 9 height 8
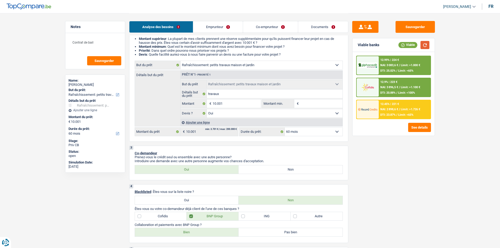
scroll to position [53, 0]
click at [318, 131] on select "12 mois 18 mois 24 mois 30 mois 36 mois 42 mois 48 mois 60 mois Sélectionner un…" at bounding box center [314, 132] width 58 height 8
select select "24"
click at [285, 128] on select "12 mois 18 mois 24 mois 30 mois 36 mois 42 mois 48 mois 60 mois Sélectionner un…" at bounding box center [314, 132] width 58 height 8
select select "24"
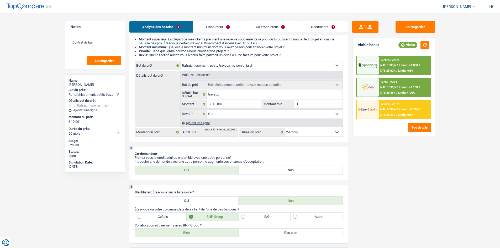
select select "24"
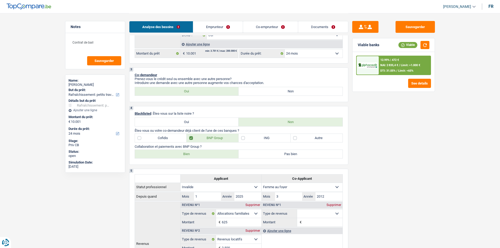
scroll to position [26, 0]
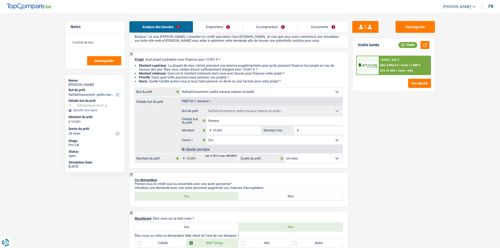
drag, startPoint x: 305, startPoint y: 155, endPoint x: 317, endPoint y: 149, distance: 13.2
click at [305, 155] on select "12 mois 18 mois 24 mois 30 mois 36 mois 42 mois 48 mois 60 mois Sélectionner un…" at bounding box center [314, 158] width 58 height 8
select select "36"
click at [285, 154] on select "12 mois 18 mois 24 mois 30 mois 36 mois 42 mois 48 mois 60 mois Sélectionner un…" at bounding box center [314, 158] width 58 height 8
select select "36"
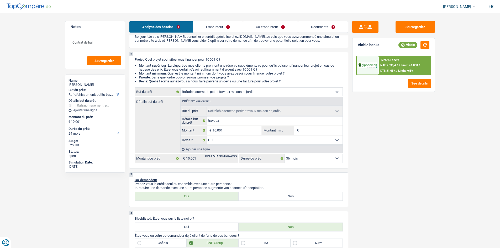
select select "36"
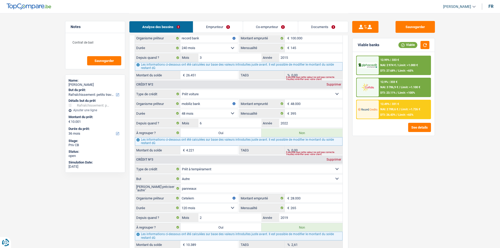
scroll to position [525, 0]
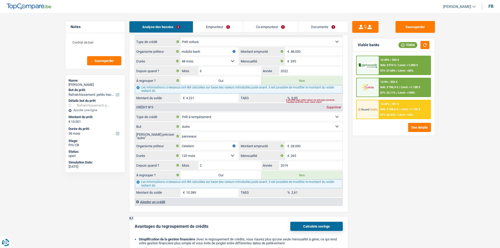
click at [243, 176] on label "Oui" at bounding box center [221, 175] width 81 height 8
click at [243, 176] on input "Oui" at bounding box center [221, 175] width 81 height 8
radio input "true"
type input "20.390"
type input "10.389"
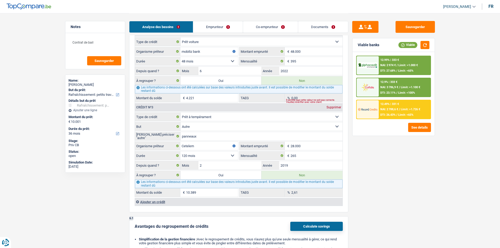
select select
type input "10.389"
select select
radio input "false"
select select "refinancing"
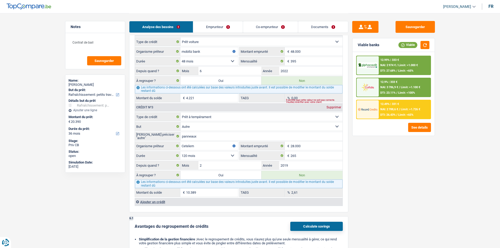
select select "120"
select select "refinancing"
select select "120"
select select "refinancing"
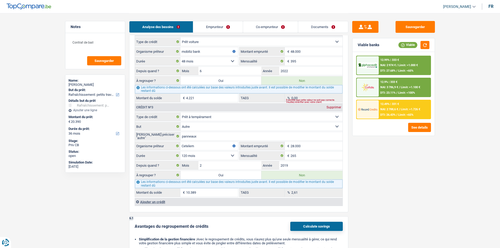
select select "refinancing"
select select "120"
select select "refinancing"
select select "houseOrGarden"
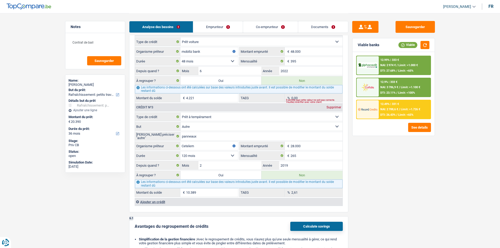
select select "yes"
select select "houseOrGarden"
select select "yes"
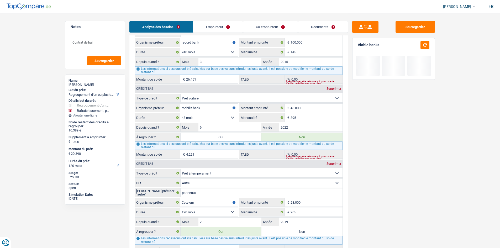
click at [231, 135] on label "Oui" at bounding box center [221, 137] width 81 height 8
click at [231, 135] on input "Oui" at bounding box center [221, 137] width 81 height 8
radio input "true"
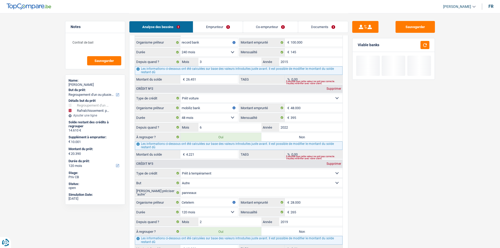
type input "14.610"
radio input "false"
type input "24.611"
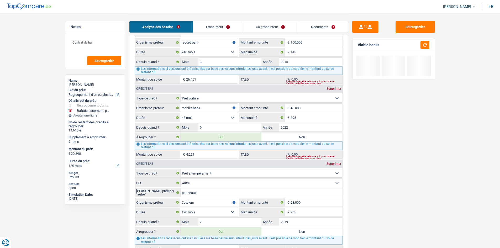
type input "24.611"
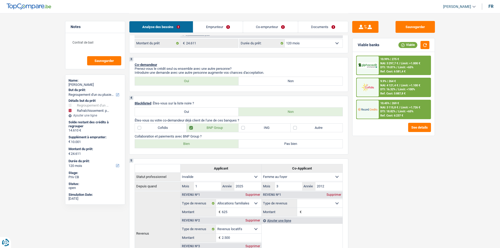
scroll to position [158, 0]
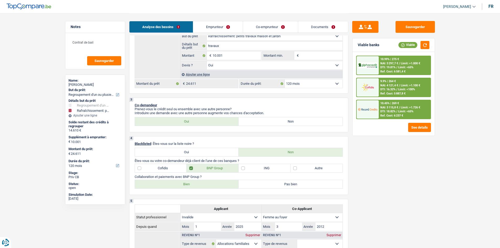
click at [308, 80] on select "12 mois 18 mois 24 mois 30 mois 36 mois 42 mois 48 mois 60 mois 72 mois 84 mois…" at bounding box center [314, 84] width 58 height 8
select select "72"
click at [285, 80] on select "12 mois 18 mois 24 mois 30 mois 36 mois 42 mois 48 mois 60 mois 72 mois 84 mois…" at bounding box center [314, 84] width 58 height 8
select select "72"
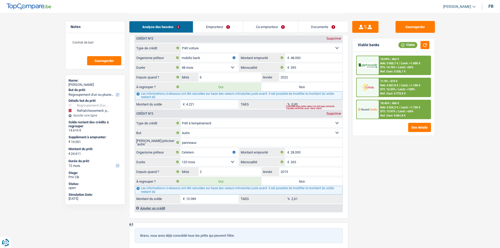
scroll to position [578, 0]
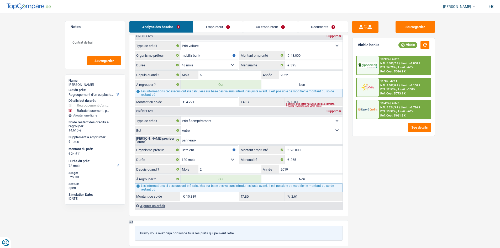
click at [228, 199] on input "10.389" at bounding box center [212, 196] width 52 height 8
drag, startPoint x: 313, startPoint y: 67, endPoint x: 322, endPoint y: 81, distance: 16.5
click at [312, 67] on input "395" at bounding box center [317, 65] width 52 height 8
drag, startPoint x: 377, startPoint y: 178, endPoint x: 377, endPoint y: 184, distance: 5.3
click at [377, 181] on div "Sauvegarder Viable banks Viable 10.99% | 462 € NAI: 3 505,7 € / Limit: >1.000 €…" at bounding box center [393, 130] width 91 height 219
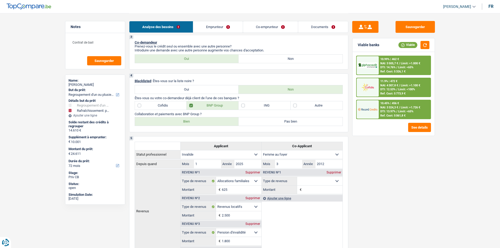
scroll to position [158, 0]
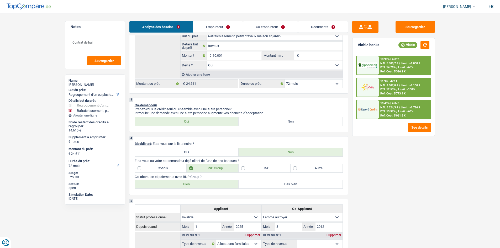
click at [316, 85] on select "12 mois 18 mois 24 mois 30 mois 36 mois 42 mois 48 mois 60 mois 72 mois 84 mois…" at bounding box center [314, 84] width 58 height 8
select select "60"
click at [285, 80] on select "12 mois 18 mois 24 mois 30 mois 36 mois 42 mois 48 mois 60 mois 72 mois 84 mois…" at bounding box center [314, 84] width 58 height 8
select select "60"
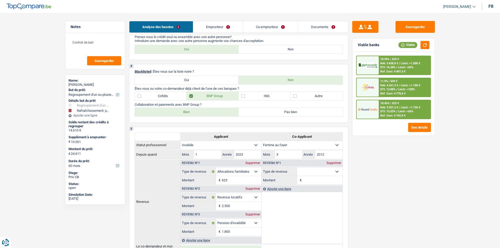
scroll to position [236, 0]
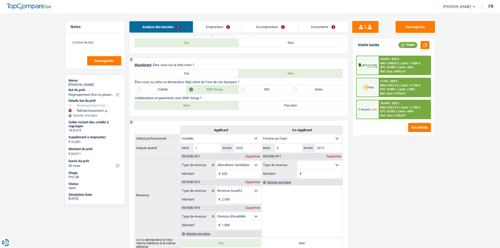
click at [402, 107] on span "Limit: >1.726 €" at bounding box center [410, 107] width 19 height 3
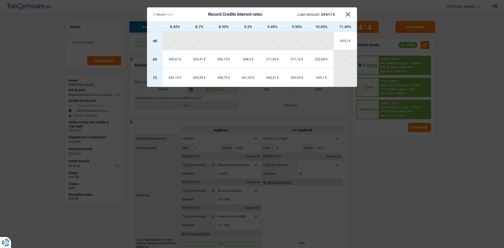
click at [405, 164] on Credits "Record Credits interest rates Loan amount: 24 611 € × 8.45% 8.7% 8.95% 9.2% 9.4…" at bounding box center [252, 124] width 504 height 248
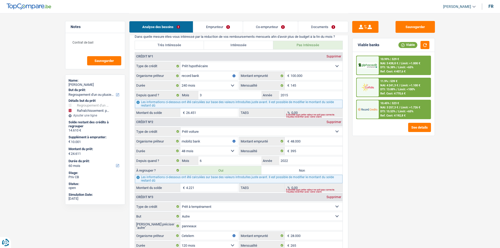
scroll to position [551, 0]
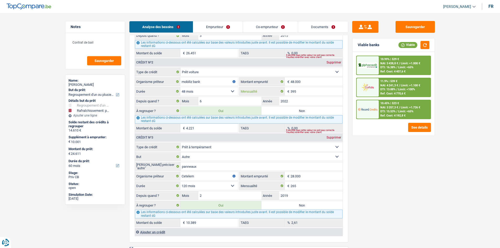
click at [310, 91] on input "395" at bounding box center [317, 91] width 52 height 8
click at [318, 186] on input "265" at bounding box center [317, 186] width 52 height 8
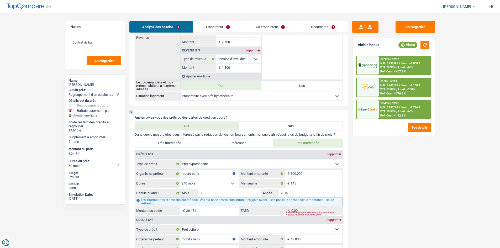
scroll to position [525, 0]
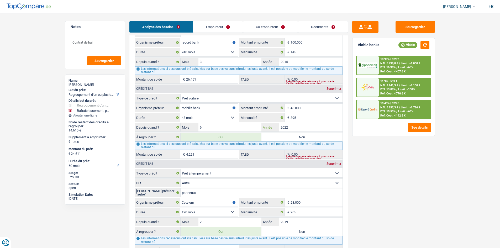
click at [299, 127] on input "2022" at bounding box center [310, 127] width 63 height 8
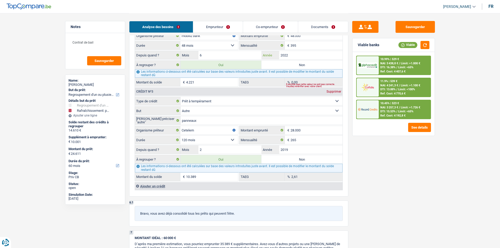
scroll to position [604, 0]
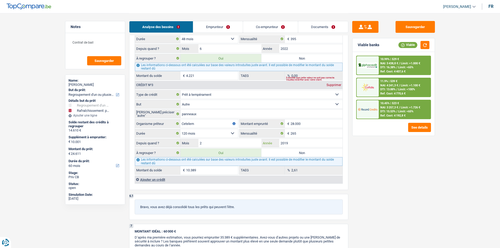
click at [296, 141] on input "2019" at bounding box center [310, 143] width 63 height 8
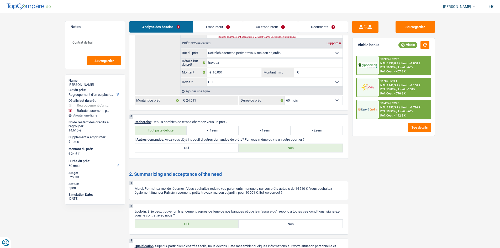
scroll to position [917, 0]
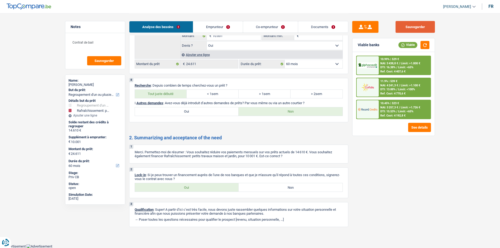
click at [409, 30] on button "Sauvegarder" at bounding box center [415, 27] width 39 height 12
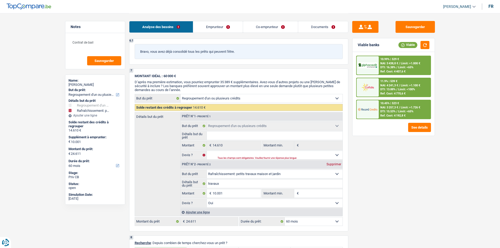
click at [321, 24] on link "Documents" at bounding box center [323, 26] width 50 height 11
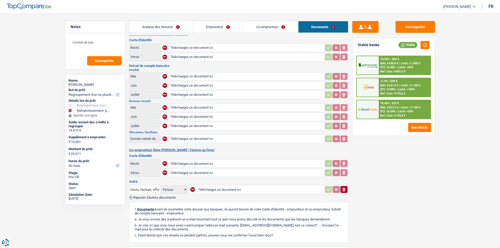
scroll to position [0, 0]
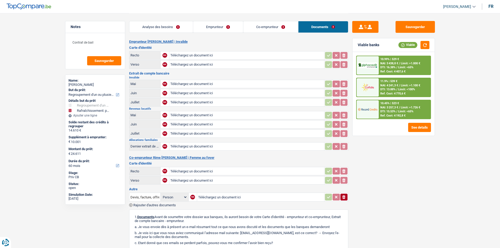
click at [180, 23] on link "Analyse des besoins" at bounding box center [161, 26] width 64 height 11
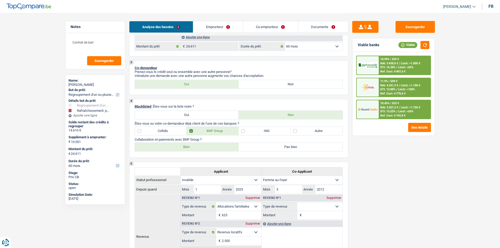
scroll to position [184, 0]
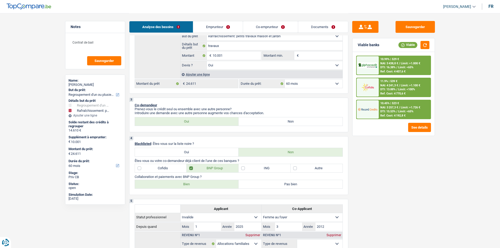
click at [329, 28] on link "Documents" at bounding box center [323, 26] width 50 height 11
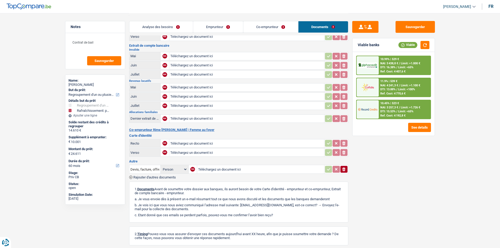
scroll to position [0, 0]
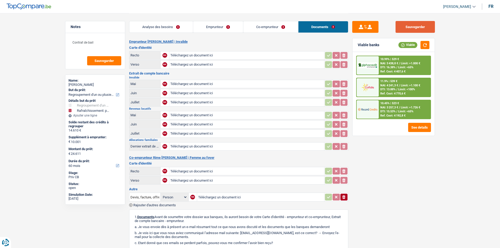
drag, startPoint x: 438, startPoint y: 29, endPoint x: 430, endPoint y: 23, distance: 9.4
click at [431, 25] on div "Sauvegarder Viable banks Viable 10.99% | 529 € NAI: 3 438,8 € / Limit: >1.000 €…" at bounding box center [393, 130] width 91 height 219
click at [429, 23] on button "Sauvegarder" at bounding box center [415, 27] width 39 height 12
drag, startPoint x: 173, startPoint y: 28, endPoint x: 359, endPoint y: 120, distance: 207.2
click at [173, 28] on link "Analyse des besoins" at bounding box center [161, 26] width 64 height 11
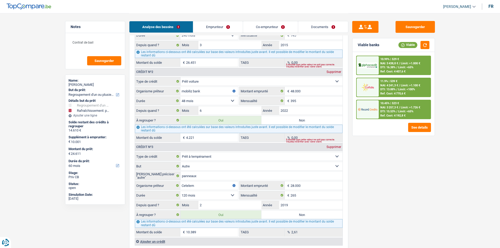
scroll to position [525, 0]
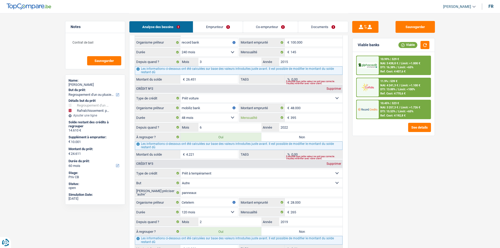
click at [324, 120] on input "395" at bounding box center [317, 117] width 52 height 8
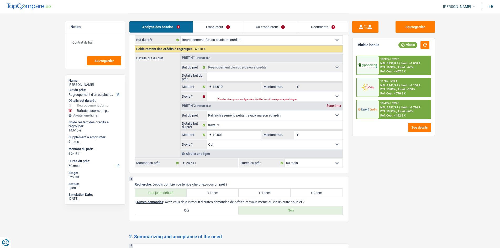
scroll to position [867, 0]
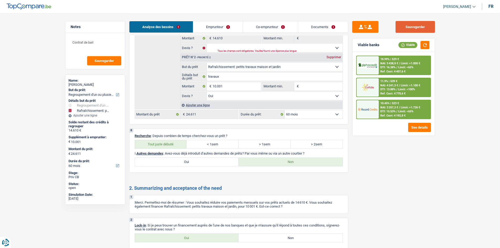
click at [404, 28] on button "Sauvegarder" at bounding box center [415, 27] width 39 height 12
click at [109, 62] on span "Sauvegarder" at bounding box center [104, 60] width 19 height 3
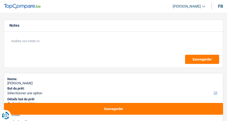
select select "48"
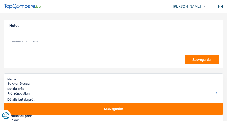
select select "renovation"
select select "60"
select select "renovation"
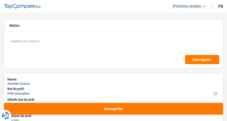
select select "60"
select select "privateEmployee"
select select "netSalary"
select select "mealVouchers"
select select "ownerWithMortgage"
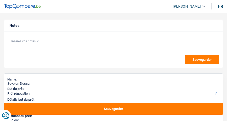
select select "mortgage"
select select "300"
select select "renovation"
select select "60"
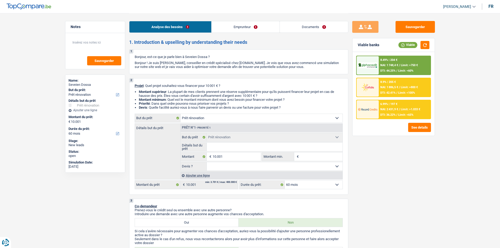
click at [227, 29] on link "Documents" at bounding box center [314, 26] width 68 height 11
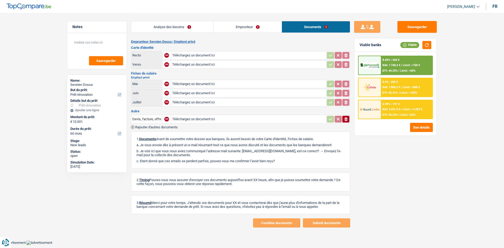
click at [227, 26] on link "Emprunteur" at bounding box center [247, 26] width 68 height 11
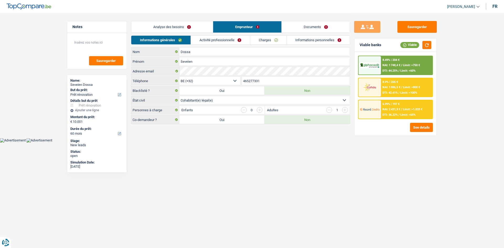
click at [227, 41] on link "Informations personnelles" at bounding box center [318, 40] width 63 height 9
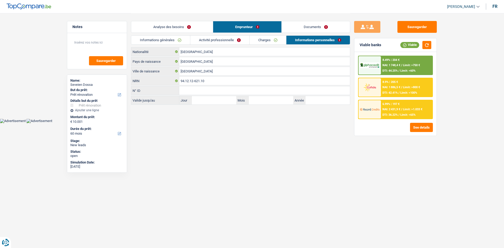
click at [175, 23] on link "Analyse des besoins" at bounding box center [172, 26] width 82 height 11
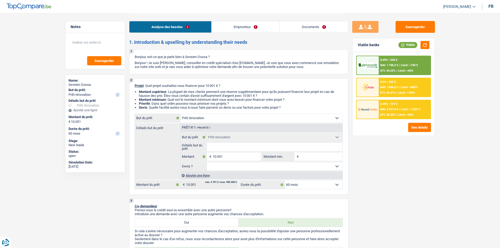
click at [220, 121] on input "Détails but du prêt" at bounding box center [275, 147] width 136 height 8
type input "A"
type input "Am"
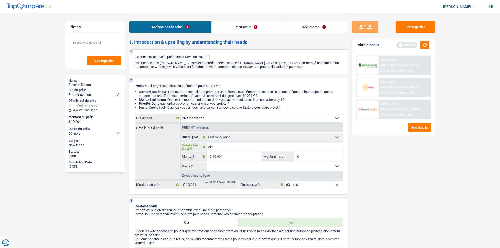
type input "Ame"
type input "[MEDICAL_DATA]"
type input "Amenii"
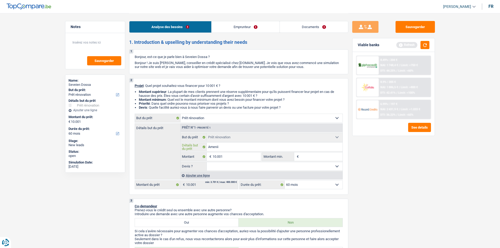
type input "Amenii"
type input "Ameni"
type input "[MEDICAL_DATA]"
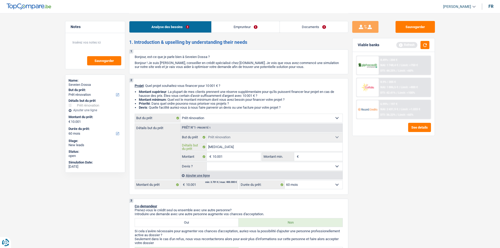
type input "Ame"
type input "Am"
type input "A"
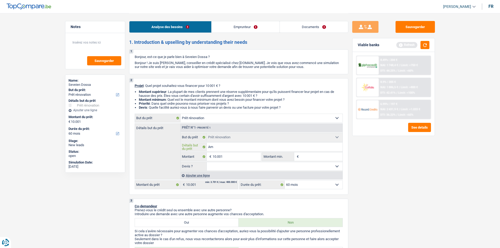
type input "A"
type input "r"
type input "re"
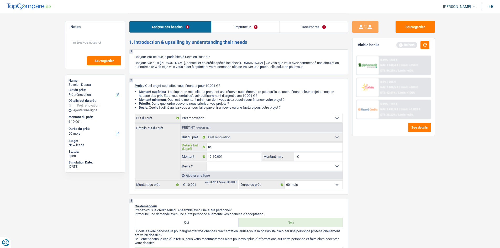
type input "rez"
type input "rez d"
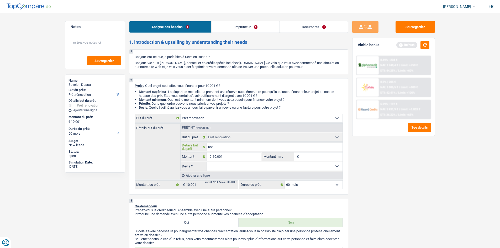
type input "rez d"
type input "rez de"
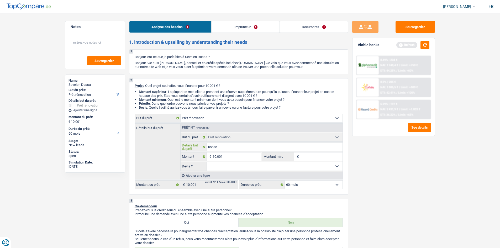
type input "rez de c"
type input "rez de ch"
type input "rez de cha"
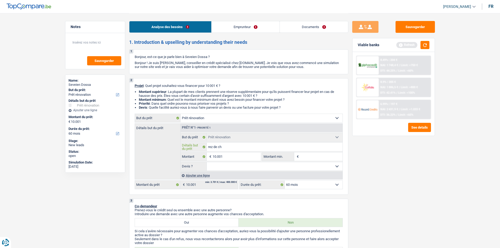
type input "rez de cha"
type input "rez de chau"
type input "rez de chaus"
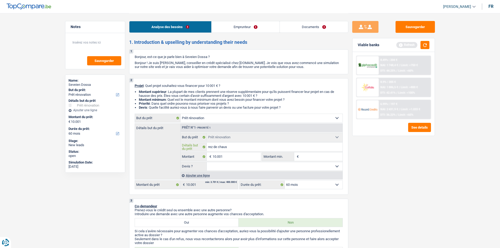
type input "rez de chauss"
type input "rez de chaussé"
type input "rez de chaussée"
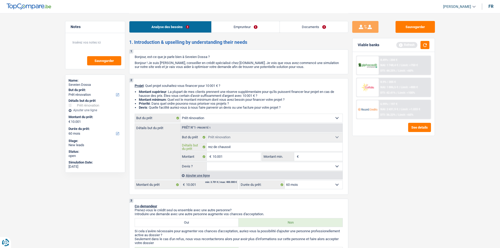
type input "rez de chaussée"
type input "rez de chaussée,"
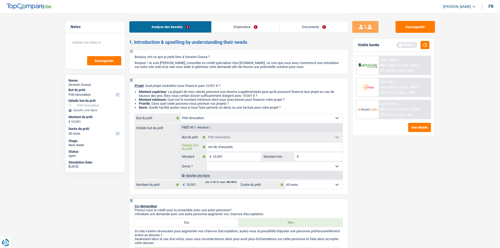
type input "rez de chaussée,"
type input "rez de chauss"
type input "rez de chaus"
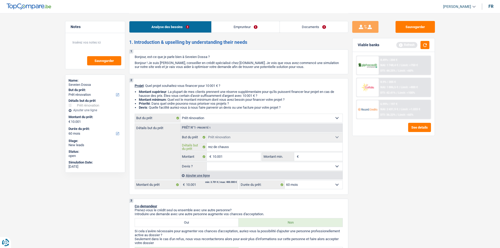
type input "rez de chaus"
type input "rez de cha"
type input "rez de c"
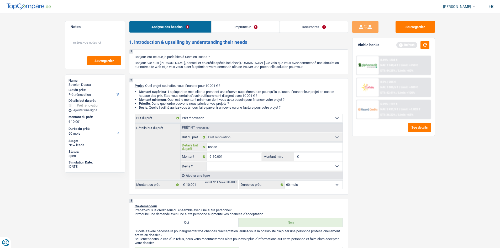
type input "rez de"
type input "rez"
type input "re"
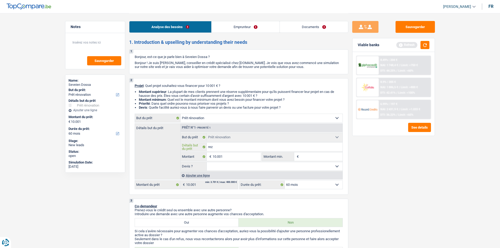
type input "re"
type input "r"
type input "l"
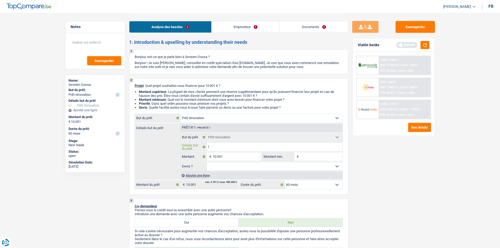
type input "le"
type input "le 2"
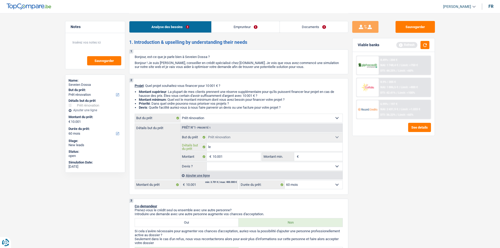
type input "le 2"
type input "le 2 è"
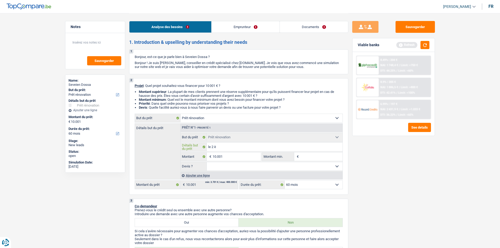
type input "le 2 èm"
type input "le 2 ème"
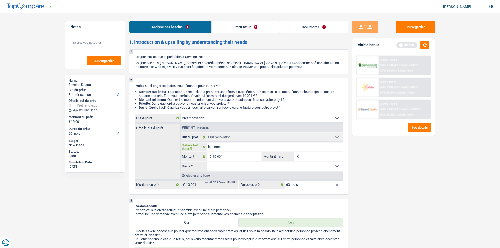
type input "le 2 ème"
type input "le 2 ème é"
type input "le 2 ème ét"
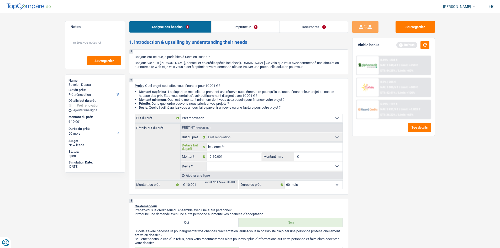
type input "le 2 ème éta"
type input "le 2 ème étag"
type input "le 2 ème étage"
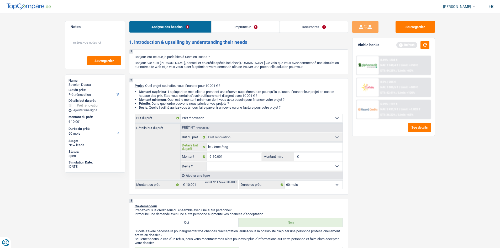
type input "le 2 ème étage"
type input "le 2 ème étage ,"
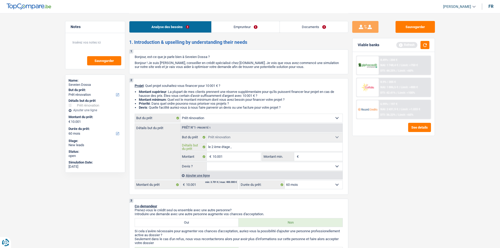
type input "le 2 ème étage ,"
type input "le 2 ème étage , i"
type input "le 2 ème étage , is"
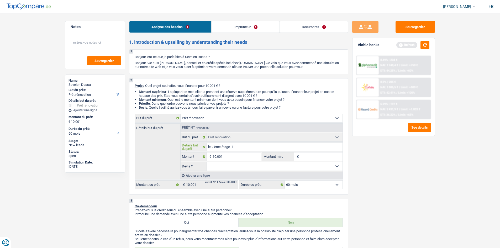
type input "le 2 ème étage , is"
type input "le 2 ème étage , iso"
type input "le 2 ème étage , isol"
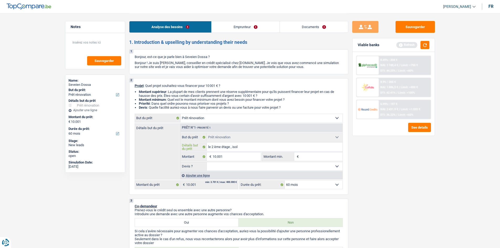
type input "le 2 ème étage , isola"
type input "le 2 ème étage , isolat"
type input "le 2 ème étage , isolati"
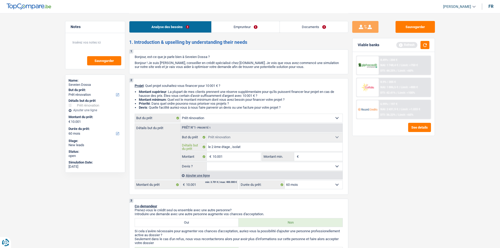
type input "le 2 ème étage , isolati"
type input "le 2 ème étage , isolatio"
type input "le 2 ème étage , isolation"
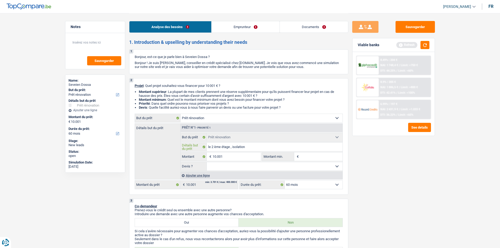
type input "le 2 ème étage , isolation"
type input "le 2 ème étage , isolation,,"
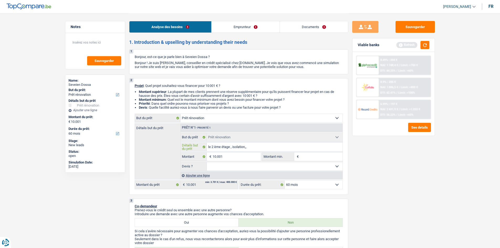
type input "le 2 ème étage , isolation,,"
type input "le 2 ème étage , isolation,, c"
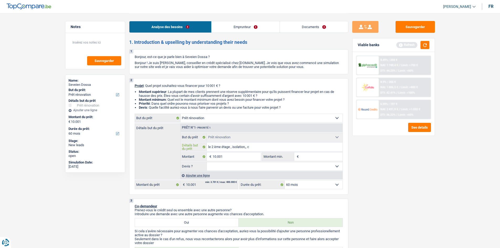
type input "le 2 ème étage , isolation,, cl"
type input "le 2 ème étage , isolation,, clo"
type input "le 2 ème étage , isolation,, cloi"
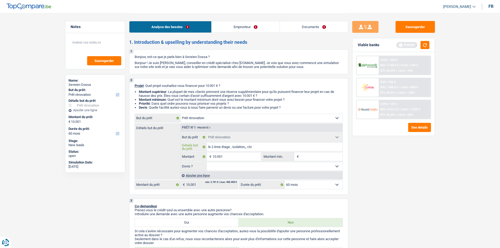
type input "le 2 ème étage , isolation,, cloi"
type input "le 2 ème étage , isolation,, clois"
type input "le 2 ème étage , isolation,, cloiso"
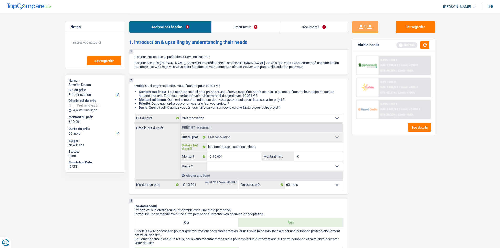
type input "le 2 ème étage , isolation,, cloison"
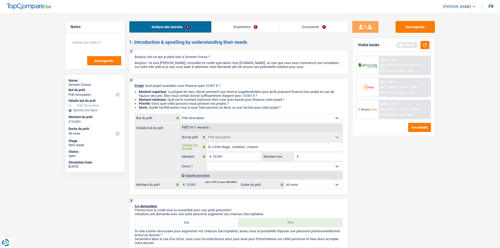
type input "le 2 ème étage , isolation,, cloison"
type input "le 2 ème étage , isolation,, cloison,"
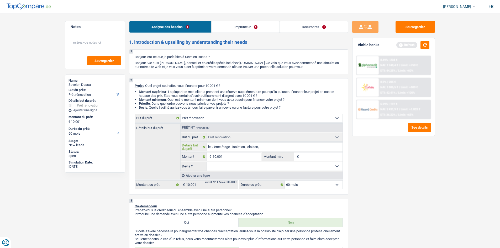
type input "le 2 ème étage , isolation,, cloison, p"
type input "le 2 ème étage , isolation,, cloison, pa"
type input "le 2 ème étage , isolation,, cloison, par"
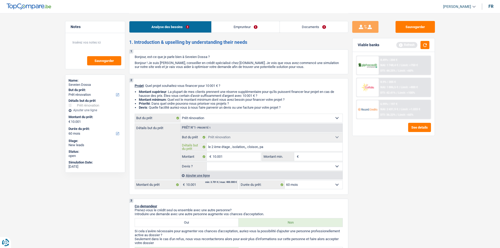
type input "le 2 ème étage , isolation,, cloison, par"
type input "le 2 ème étage , isolation,, cloison, parq"
type input "le 2 ème étage , isolation,, cloison, parqu"
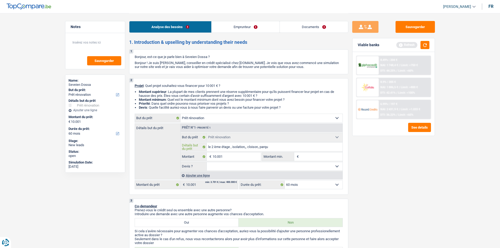
type input "le 2 ème étage , isolation,, cloison, parque"
type input "le 2 ème étage , isolation,, cloison, parquet"
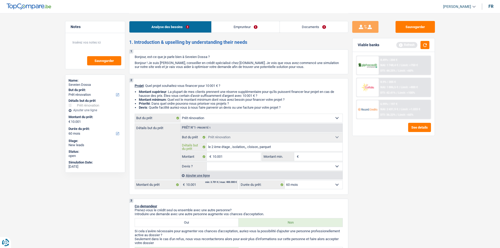
type input "le 2 ème étage , isolation,, cloison, parquet"
click at [227, 121] on input "10.001" at bounding box center [237, 157] width 48 height 8
drag, startPoint x: 238, startPoint y: 166, endPoint x: 229, endPoint y: 170, distance: 10.6
click at [227, 121] on select "Oui Non Non répondu Sélectionner une option" at bounding box center [275, 166] width 136 height 8
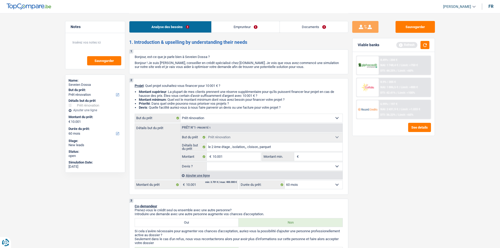
select select "yes"
click at [207, 121] on select "Oui Non Non répondu Sélectionner une option" at bounding box center [275, 166] width 136 height 8
select select "yes"
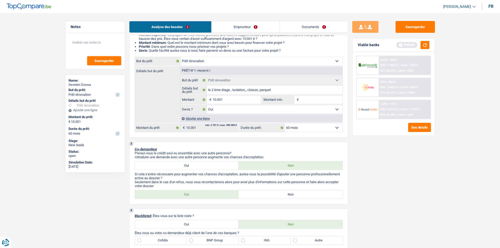
scroll to position [105, 0]
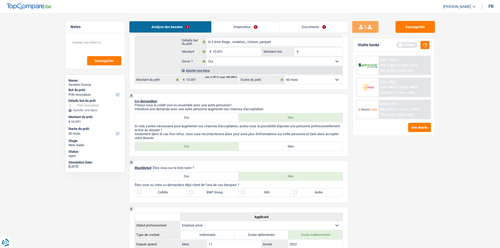
click at [227, 121] on label "Non" at bounding box center [291, 146] width 104 height 8
click at [227, 121] on input "Non" at bounding box center [291, 146] width 104 height 8
radio input "true"
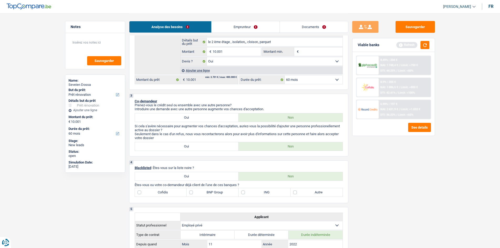
click at [227, 50] on div "Viable banks Refresh" at bounding box center [394, 45] width 82 height 14
click at [227, 47] on button "button" at bounding box center [425, 45] width 9 height 8
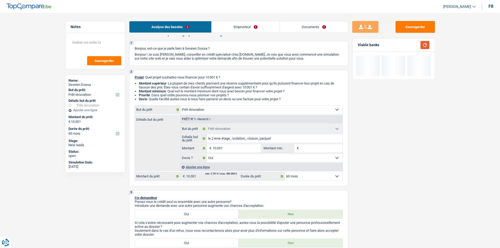
scroll to position [0, 0]
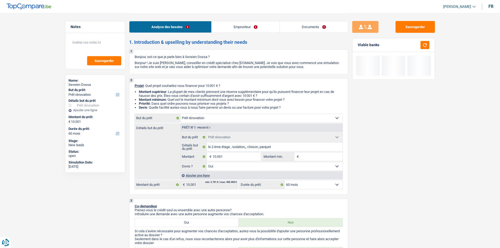
click at [227, 21] on div "Analyse des besoins Emprunteur Documents" at bounding box center [238, 24] width 219 height 22
click at [227, 24] on link "Emprunteur" at bounding box center [246, 26] width 68 height 11
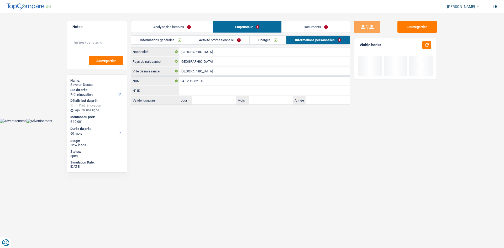
click at [180, 37] on link "Informations générales" at bounding box center [160, 40] width 59 height 9
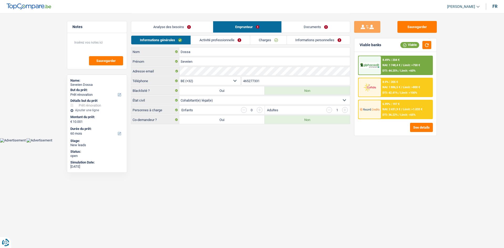
click at [186, 24] on link "Analyse des besoins" at bounding box center [172, 26] width 82 height 11
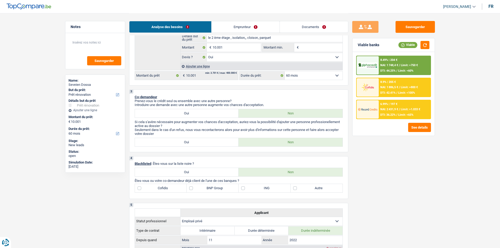
scroll to position [158, 0]
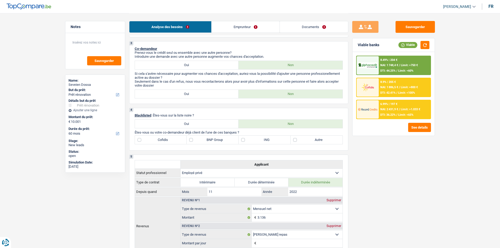
drag, startPoint x: 188, startPoint y: 97, endPoint x: 185, endPoint y: 92, distance: 5.8
click at [185, 92] on label "Oui" at bounding box center [187, 94] width 104 height 8
click at [171, 96] on label "Oui" at bounding box center [187, 94] width 104 height 8
click at [171, 96] on input "Oui" at bounding box center [187, 94] width 104 height 8
radio input "true"
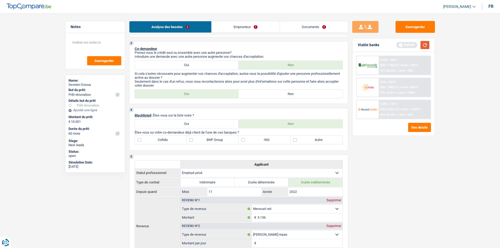
click at [227, 44] on button "button" at bounding box center [425, 45] width 9 height 8
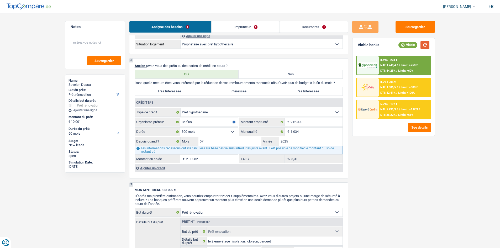
scroll to position [341, 0]
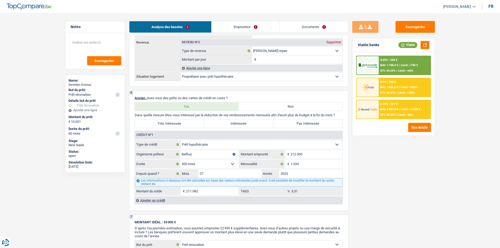
drag, startPoint x: 301, startPoint y: 125, endPoint x: 341, endPoint y: 134, distance: 41.1
click at [227, 121] on label "Pas Intéressée" at bounding box center [307, 123] width 69 height 8
click at [227, 121] on input "Pas Intéressée" at bounding box center [307, 123] width 69 height 8
radio input "true"
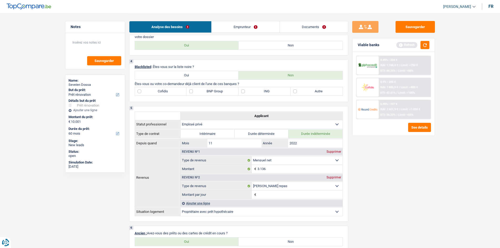
scroll to position [131, 0]
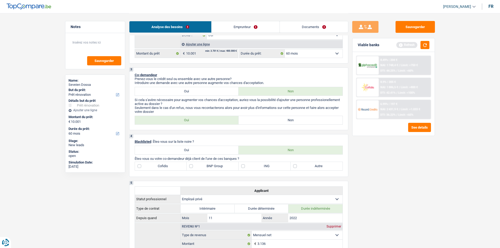
drag, startPoint x: 313, startPoint y: 166, endPoint x: 324, endPoint y: 171, distance: 12.3
click at [227, 121] on label "Autre" at bounding box center [317, 166] width 52 height 8
click at [227, 121] on input "Autre" at bounding box center [317, 166] width 52 height 8
checkbox input "true"
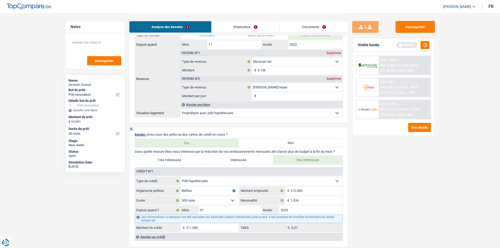
scroll to position [341, 0]
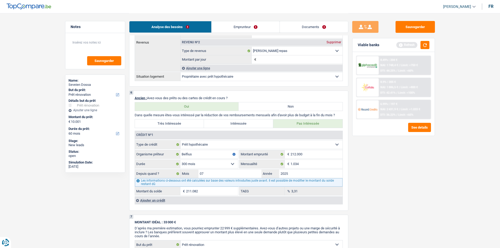
click at [227, 41] on div "Viable banks Refresh" at bounding box center [394, 45] width 82 height 14
click at [227, 46] on button "button" at bounding box center [425, 45] width 9 height 8
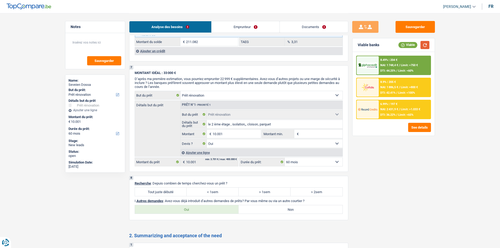
scroll to position [525, 0]
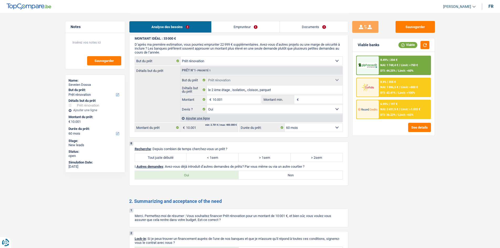
click at [164, 121] on label "Tout juste débuté" at bounding box center [161, 157] width 52 height 8
click at [164, 121] on input "Tout juste débuté" at bounding box center [161, 157] width 52 height 8
radio input "true"
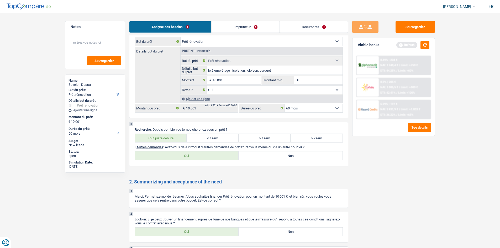
scroll to position [578, 0]
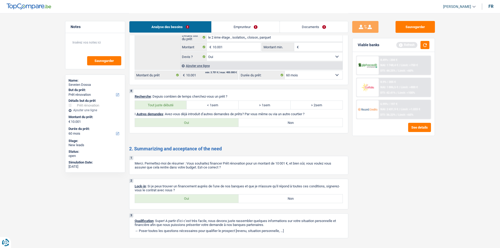
click at [187, 121] on label "Oui" at bounding box center [187, 199] width 104 height 8
click at [187, 121] on input "Oui" at bounding box center [187, 199] width 104 height 8
radio input "true"
click at [227, 40] on input "le 2 ème étage , isolation,, cloison, parquet" at bounding box center [275, 37] width 136 height 8
type input "le 2 ème étage , isolation, cloison, parquet"
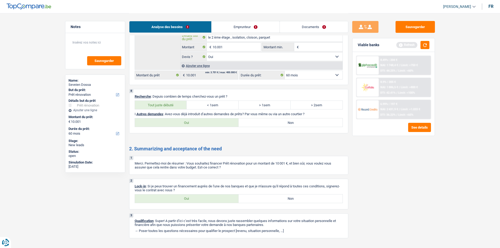
type input "le 2 ème étage , isolation, cloison, parquet"
click at [227, 121] on p "Merci. Permettez-moi de résumer : Vous souhaitez financer Prêt rénovation pour …" at bounding box center [239, 165] width 208 height 8
click at [226, 121] on label "Oui" at bounding box center [187, 122] width 104 height 8
click at [226, 121] on input "Oui" at bounding box center [187, 122] width 104 height 8
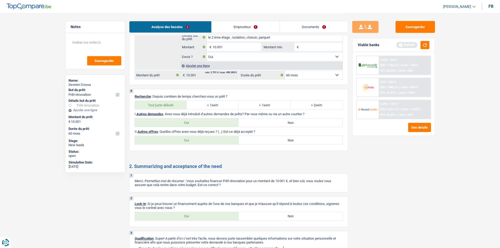
click at [227, 121] on label "Non" at bounding box center [291, 140] width 104 height 8
click at [227, 121] on input "Non" at bounding box center [291, 140] width 104 height 8
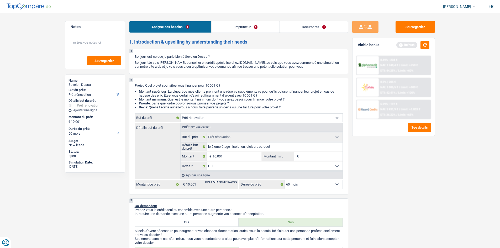
scroll to position [0, 0]
click at [227, 29] on link "Emprunteur" at bounding box center [246, 26] width 68 height 11
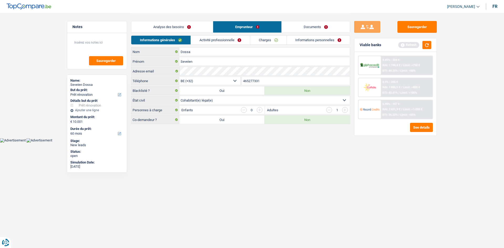
click at [222, 46] on div "Informations générales Activité professionnelle Charges Informations personnell…" at bounding box center [240, 41] width 219 height 12
click at [226, 44] on link "Activité professionnelle" at bounding box center [220, 40] width 59 height 9
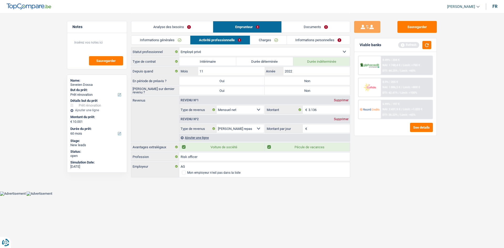
click at [227, 78] on label "Non" at bounding box center [307, 81] width 85 height 8
click at [227, 78] on input "Non" at bounding box center [307, 81] width 85 height 8
click at [227, 89] on label "Non" at bounding box center [307, 90] width 85 height 8
click at [227, 89] on input "Non" at bounding box center [307, 90] width 85 height 8
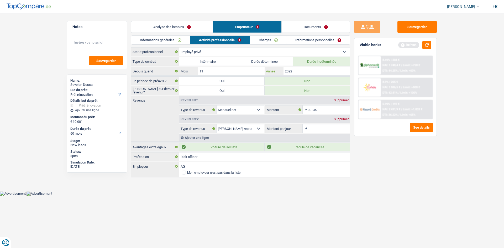
click at [227, 70] on input "2022" at bounding box center [317, 71] width 66 height 8
click at [175, 27] on link "Analyse des besoins" at bounding box center [172, 26] width 82 height 11
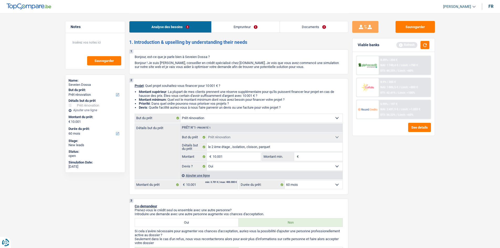
click at [227, 25] on link "Emprunteur" at bounding box center [246, 26] width 68 height 11
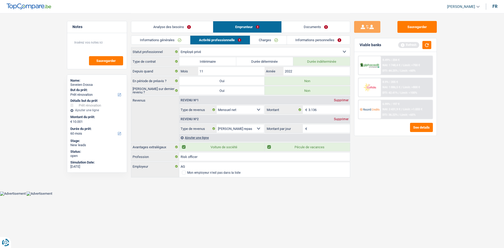
click at [227, 121] on input "Montant par jour" at bounding box center [330, 128] width 42 height 8
click at [227, 121] on div "Sauvegarder Viable banks Refresh 8.49% | 204 € NAI: 1 748,4 € / Limit: >750 € D…" at bounding box center [395, 130] width 91 height 219
drag, startPoint x: 327, startPoint y: 131, endPoint x: 414, endPoint y: 160, distance: 91.2
click at [227, 121] on input "Montant par jour" at bounding box center [330, 128] width 42 height 8
click at [227, 121] on div "Sauvegarder Viable banks Refresh 8.49% | 204 € NAI: 1 748,4 € / Limit: >750 € D…" at bounding box center [395, 130] width 91 height 219
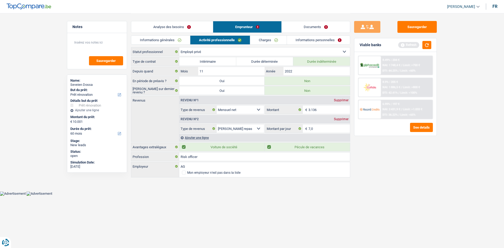
click at [227, 41] on link "Charges" at bounding box center [268, 40] width 37 height 9
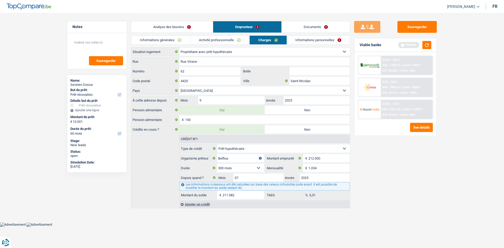
click at [185, 27] on link "Analyse des besoins" at bounding box center [172, 26] width 82 height 11
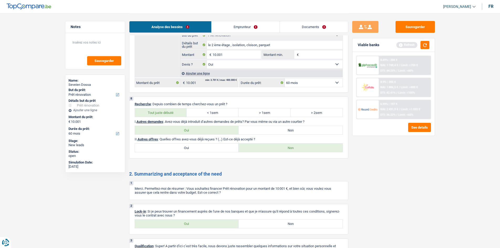
scroll to position [607, 0]
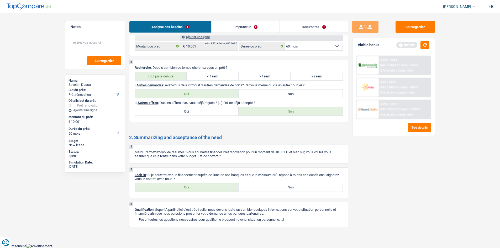
click at [227, 30] on link "Emprunteur" at bounding box center [246, 26] width 68 height 11
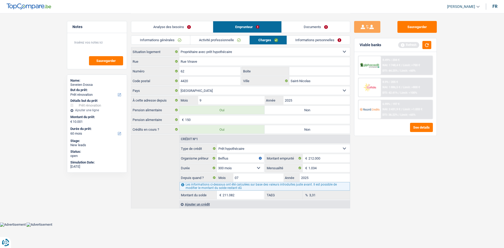
click at [227, 38] on link "Activité professionnelle" at bounding box center [219, 40] width 59 height 9
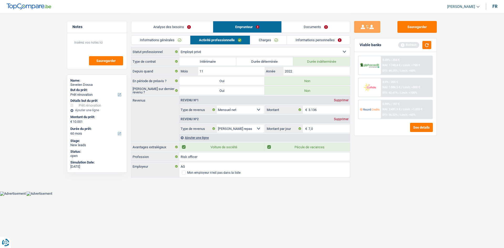
click at [204, 121] on label "Voiture de société" at bounding box center [221, 147] width 85 height 8
click at [204, 121] on input "Voiture de société" at bounding box center [221, 147] width 85 height 8
click at [227, 121] on label "Voiture de société" at bounding box center [221, 147] width 85 height 8
click at [227, 121] on input "Voiture de société" at bounding box center [221, 147] width 85 height 8
click at [184, 40] on link "Informations générales" at bounding box center [160, 40] width 59 height 9
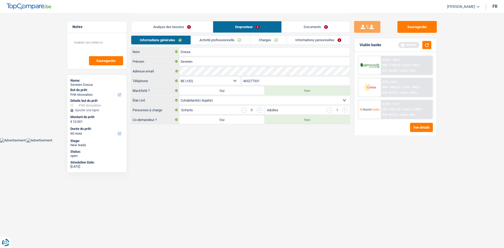
click at [181, 26] on link "Analyse des besoins" at bounding box center [172, 26] width 82 height 11
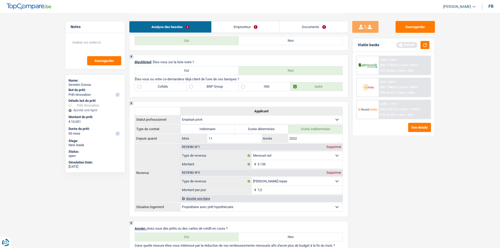
scroll to position [158, 0]
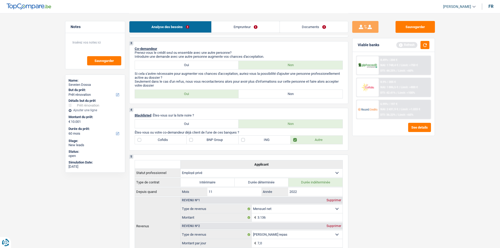
click at [227, 25] on link "Emprunteur" at bounding box center [246, 26] width 68 height 11
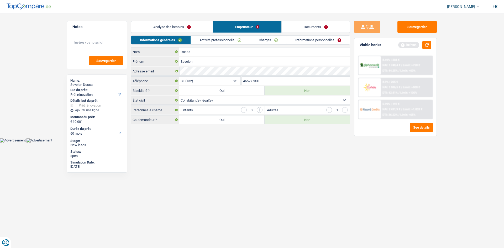
click at [227, 108] on input "button" at bounding box center [329, 110] width 6 height 6
click at [227, 42] on link "Informations personnelles" at bounding box center [318, 40] width 63 height 9
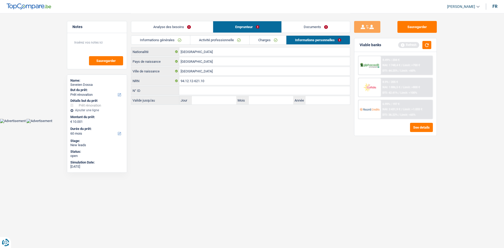
click at [227, 42] on link "Charges" at bounding box center [268, 40] width 37 height 9
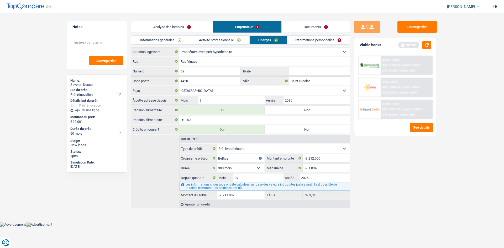
click at [188, 19] on div "Analyse des besoins Emprunteur Documents" at bounding box center [240, 24] width 219 height 22
click at [186, 27] on link "Analyse des besoins" at bounding box center [172, 26] width 82 height 11
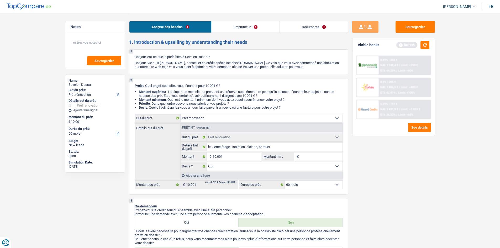
click at [227, 28] on link "Emprunteur" at bounding box center [246, 26] width 68 height 11
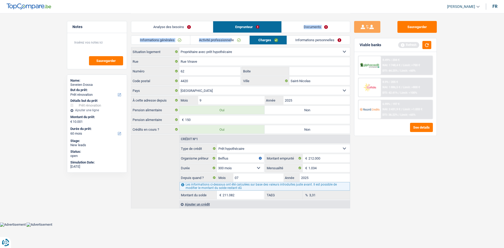
click at [227, 37] on div "Analyse des besoins Emprunteur Documents 1. Introduction & upselling by underst…" at bounding box center [240, 110] width 219 height 195
click at [227, 37] on link "Activité professionnelle" at bounding box center [219, 40] width 59 height 9
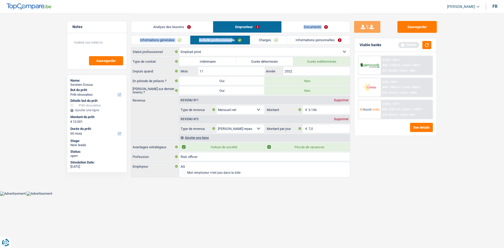
click at [227, 39] on link "Charges" at bounding box center [268, 40] width 37 height 9
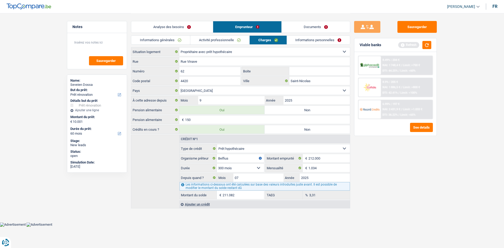
click at [227, 121] on div "Sauvegarder Viable banks Refresh 8.49% | 204 € NAI: 1 748,4 € / Limit: >750 € D…" at bounding box center [395, 130] width 91 height 219
click at [227, 81] on input "Saint-Nicolas" at bounding box center [319, 81] width 61 height 8
click at [227, 100] on input "2025" at bounding box center [317, 100] width 66 height 8
click at [227, 38] on link "Informations personnelles" at bounding box center [318, 40] width 63 height 9
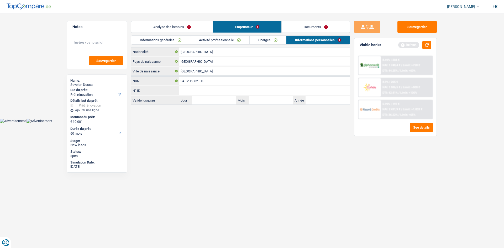
click at [227, 40] on link "Charges" at bounding box center [268, 40] width 37 height 9
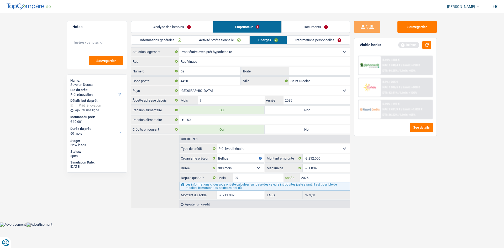
click at [227, 121] on input "2025" at bounding box center [325, 178] width 50 height 8
click at [227, 47] on button "button" at bounding box center [427, 45] width 9 height 8
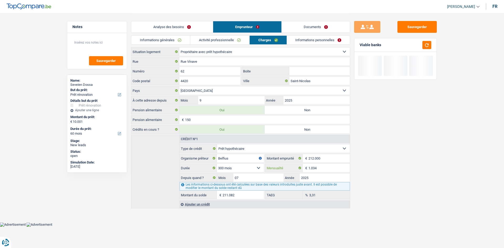
drag, startPoint x: 326, startPoint y: 169, endPoint x: 335, endPoint y: 170, distance: 8.7
click at [227, 121] on input "1.034" at bounding box center [329, 168] width 41 height 8
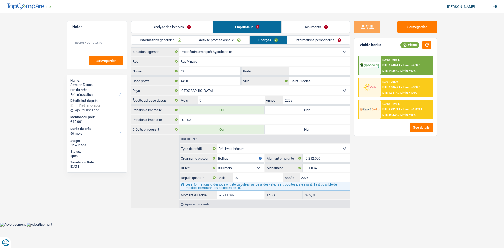
click at [227, 41] on link "Informations personnelles" at bounding box center [318, 40] width 63 height 9
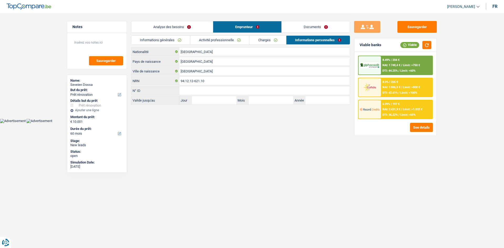
click at [227, 38] on link "Charges" at bounding box center [268, 40] width 37 height 9
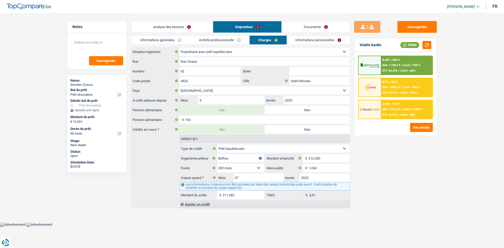
click at [176, 26] on link "Analyse des besoins" at bounding box center [172, 26] width 82 height 11
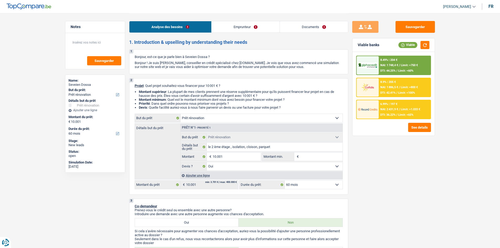
click at [227, 110] on span "NAI: 2 431,9 €" at bounding box center [390, 109] width 18 height 3
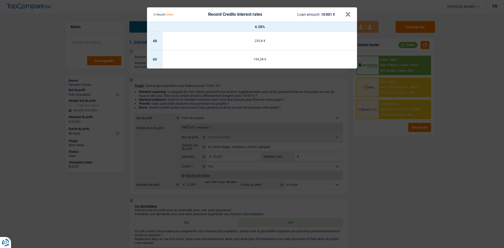
click at [227, 121] on Credits "Record Credits interest rates Loan amount: 10 001 € × 6.38% 48 235,8 € 60 194,2…" at bounding box center [252, 124] width 504 height 248
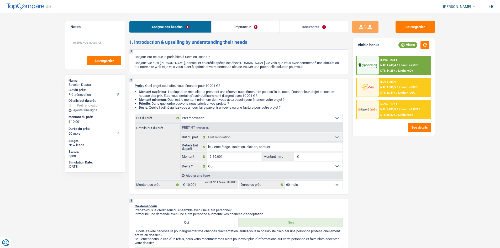
click at [227, 25] on link "Documents" at bounding box center [314, 26] width 68 height 11
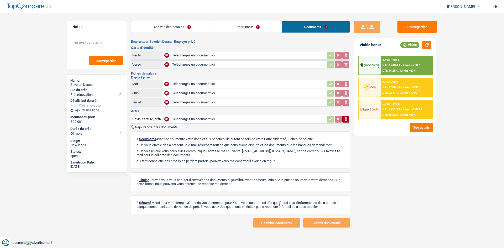
click at [227, 26] on link "Emprunteur" at bounding box center [247, 26] width 68 height 11
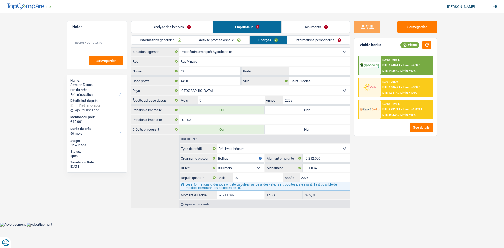
click at [227, 43] on link "Informations personnelles" at bounding box center [318, 40] width 63 height 9
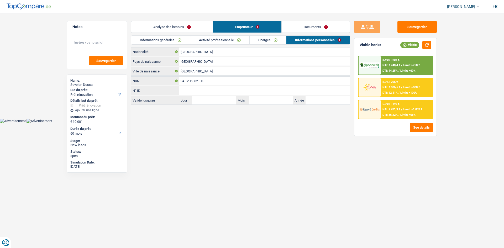
click at [227, 114] on span "Limit: <65%" at bounding box center [407, 114] width 15 height 3
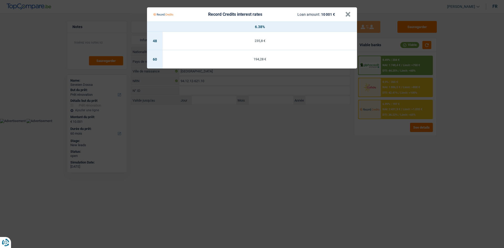
click at [227, 121] on Credits "Record Credits interest rates Loan amount: 10 001 € × 6.38% 48 235,8 € 60 194,2…" at bounding box center [252, 124] width 504 height 248
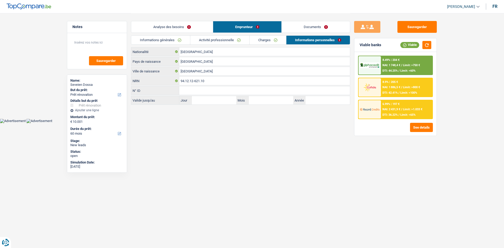
click at [227, 82] on div "8.9% | 205 €" at bounding box center [390, 81] width 15 height 3
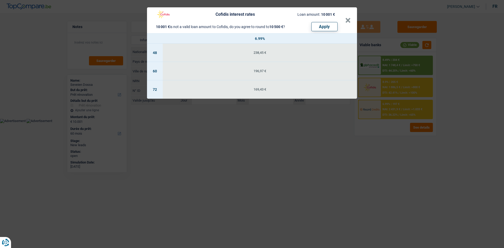
click at [227, 121] on div "Cofidis interest rates Loan amount: 10 001 € 10 001 € is not a valid loan amoun…" at bounding box center [252, 124] width 504 height 248
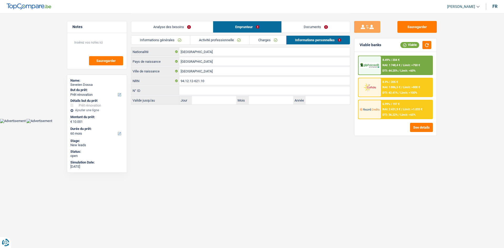
click at [227, 69] on span "DTI: 44.25%" at bounding box center [390, 70] width 15 height 3
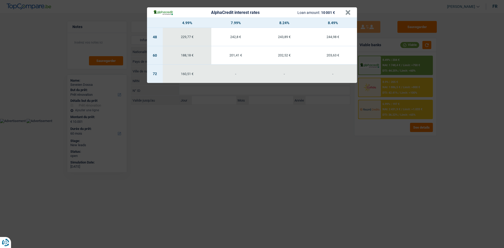
click at [227, 121] on div "AlphaCredit interest rates Loan amount: 10 001 € × 4.99% 7.99% 8.24% 8.49% 48 2…" at bounding box center [252, 124] width 504 height 248
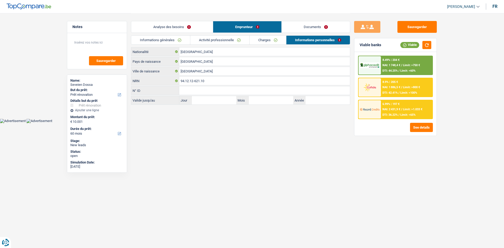
click at [198, 26] on link "Analyse des besoins" at bounding box center [172, 26] width 82 height 11
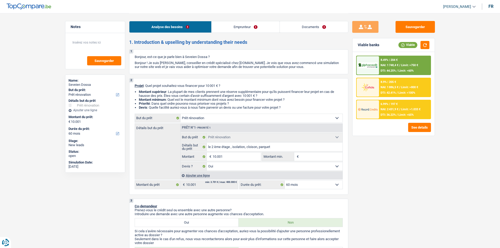
click at [227, 108] on span "NAI: 2 431,9 €" at bounding box center [390, 109] width 18 height 3
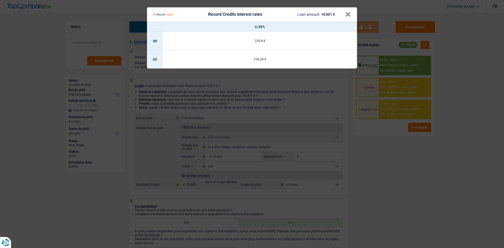
drag, startPoint x: 381, startPoint y: 157, endPoint x: 397, endPoint y: 144, distance: 20.6
click at [227, 121] on Credits "Record Credits interest rates Loan amount: 10 001 € × 6.38% 48 235,8 € 60 194,2…" at bounding box center [252, 124] width 504 height 248
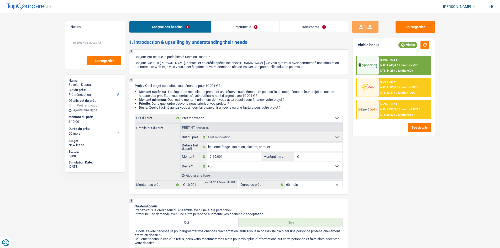
click at [227, 106] on div "6.99% | 197 € NAI: 2 431,9 € / Limit: >1.033 € DTI: 36.22% / Limit: <65%" at bounding box center [405, 109] width 52 height 18
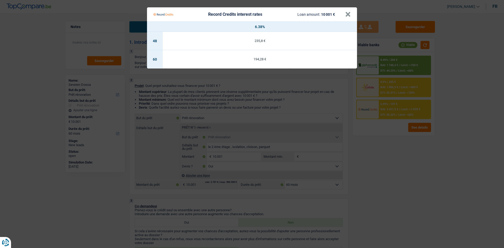
click at [227, 121] on Credits "Record Credits interest rates Loan amount: 10 001 € × 6.38% 48 235,8 € 60 194,2…" at bounding box center [252, 124] width 504 height 248
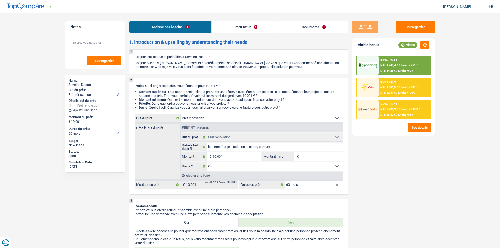
click at [227, 62] on div "8.49% | 204 € NAI: 1 748,4 € / Limit: >750 € DTI: 44.25% / Limit: <60%" at bounding box center [405, 65] width 52 height 18
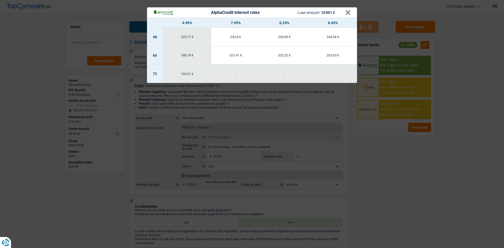
click at [227, 121] on div "AlphaCredit interest rates Loan amount: 10 001 € × 4.99% 7.99% 8.24% 8.49% 48 2…" at bounding box center [252, 124] width 504 height 248
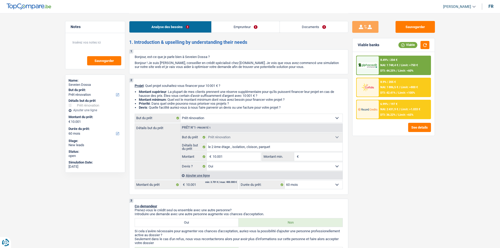
click at [227, 91] on div "8.9% | 205 € NAI: 1 886,5 € / Limit: >800 € DTI: 42.41% / Limit: <100%" at bounding box center [405, 87] width 52 height 18
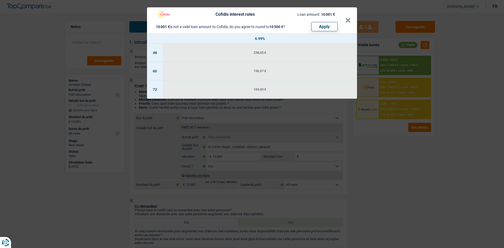
click at [227, 121] on div "Cofidis interest rates Loan amount: 10 001 € 10 001 € is not a valid loan amoun…" at bounding box center [252, 124] width 504 height 248
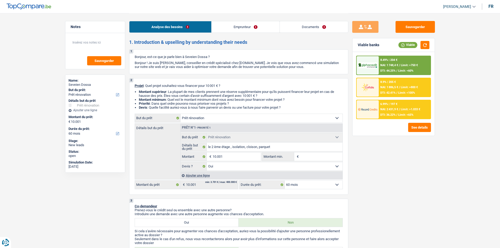
drag, startPoint x: 307, startPoint y: 22, endPoint x: 305, endPoint y: 24, distance: 3.0
click at [227, 23] on link "Documents" at bounding box center [314, 26] width 68 height 11
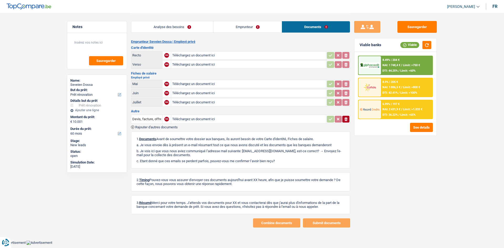
click at [227, 29] on link "Emprunteur" at bounding box center [247, 26] width 68 height 11
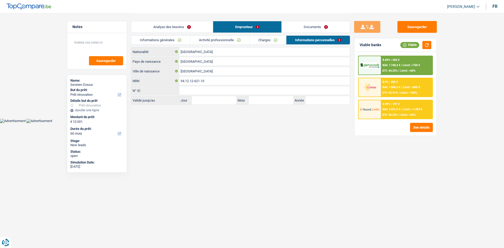
click at [227, 42] on link "Charges" at bounding box center [268, 40] width 37 height 9
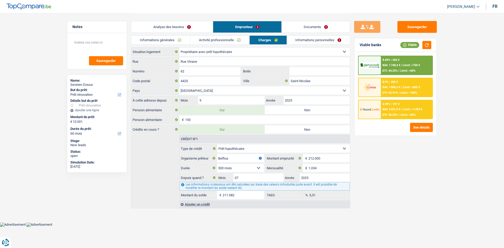
click at [227, 44] on link "Informations personnelles" at bounding box center [318, 40] width 63 height 9
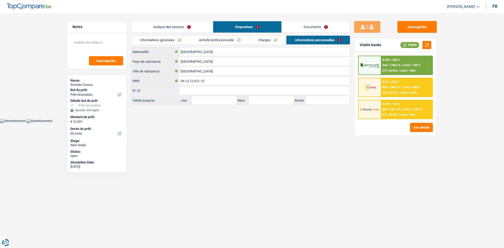
click at [183, 42] on link "Informations générales" at bounding box center [160, 40] width 59 height 9
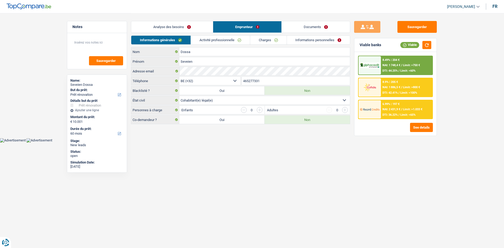
click at [227, 39] on link "Informations personnelles" at bounding box center [318, 40] width 63 height 9
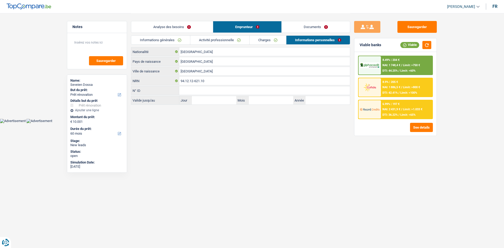
click at [227, 28] on link "Documents" at bounding box center [316, 26] width 68 height 11
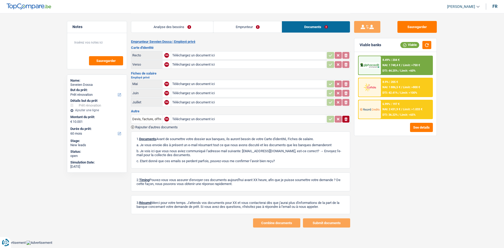
click at [227, 30] on link "Emprunteur" at bounding box center [247, 26] width 68 height 11
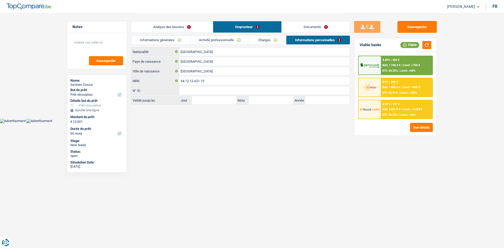
click at [197, 28] on link "Analyse des besoins" at bounding box center [172, 26] width 82 height 11
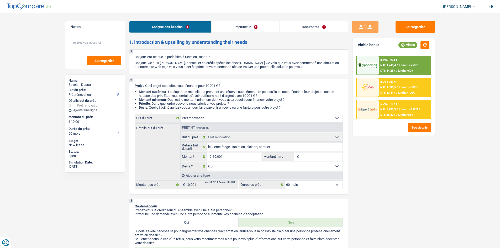
click at [227, 25] on link "Emprunteur" at bounding box center [246, 26] width 68 height 11
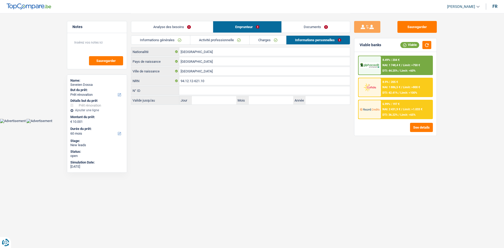
click at [227, 37] on link "Activité professionnelle" at bounding box center [219, 40] width 59 height 9
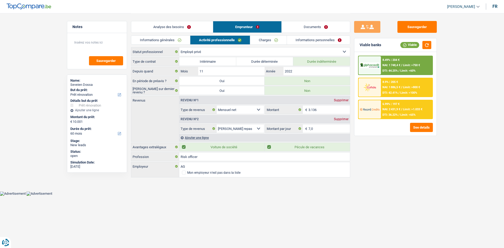
click at [227, 41] on link "Charges" at bounding box center [268, 40] width 37 height 9
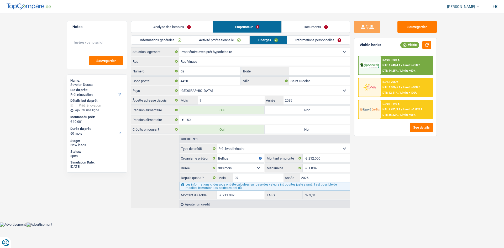
click at [227, 40] on link "Informations personnelles" at bounding box center [318, 40] width 63 height 9
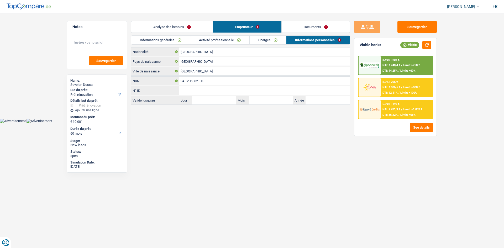
click at [227, 41] on link "Charges" at bounding box center [268, 40] width 37 height 9
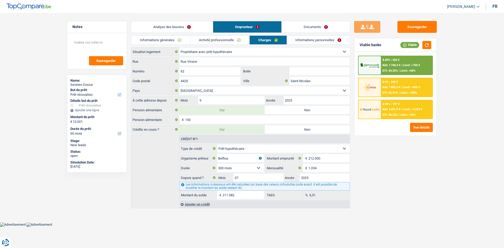
click at [227, 43] on link "Informations personnelles" at bounding box center [318, 40] width 63 height 9
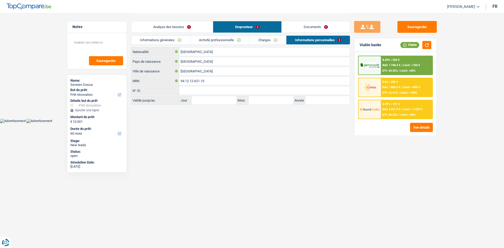
click at [227, 40] on link "Charges" at bounding box center [268, 40] width 37 height 9
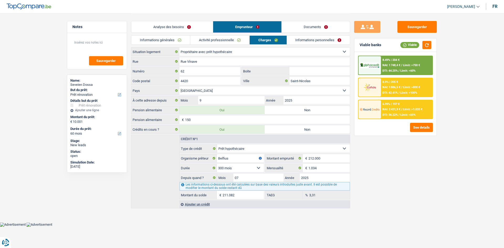
click at [227, 41] on link "Informations personnelles" at bounding box center [318, 40] width 63 height 9
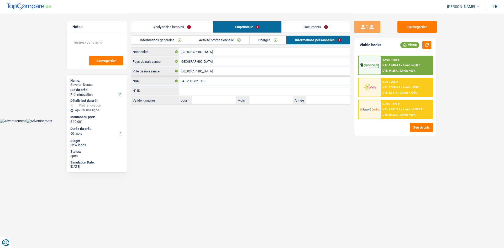
click at [227, 41] on link "Charges" at bounding box center [268, 40] width 37 height 9
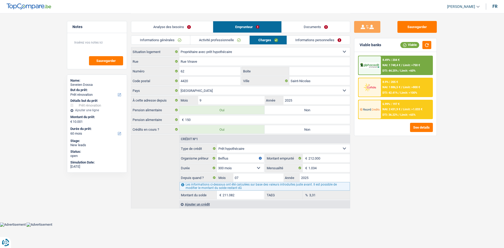
click at [227, 39] on link "Informations personnelles" at bounding box center [318, 40] width 63 height 9
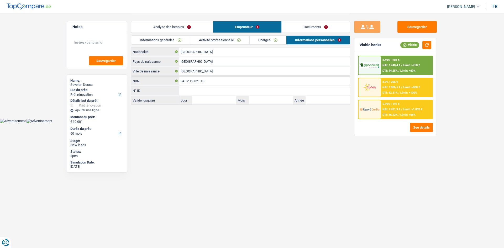
click at [227, 38] on link "Charges" at bounding box center [268, 40] width 37 height 9
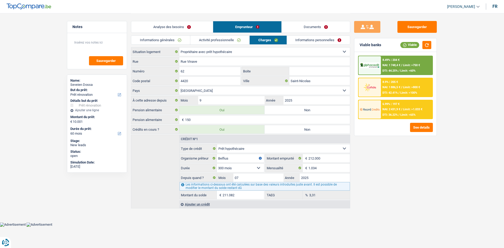
click at [227, 45] on div "Informations générales Activité professionnelle Charges Informations personnell…" at bounding box center [240, 41] width 219 height 12
click at [227, 41] on link "Informations personnelles" at bounding box center [318, 40] width 63 height 9
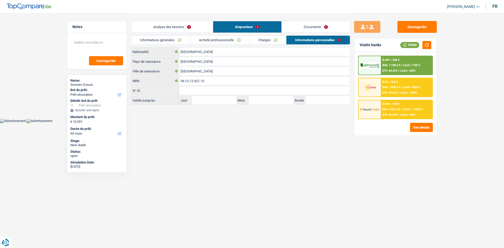
click at [227, 39] on link "Charges" at bounding box center [268, 40] width 37 height 9
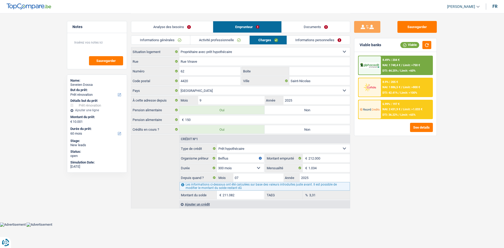
click at [227, 36] on link "Informations personnelles" at bounding box center [318, 40] width 63 height 9
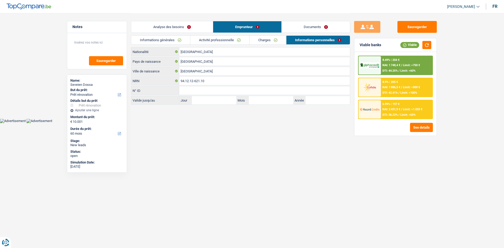
click at [227, 44] on link "Charges" at bounding box center [268, 40] width 37 height 9
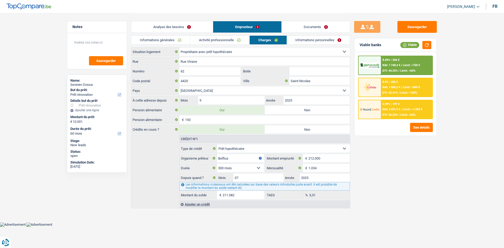
click at [227, 45] on div "Informations générales Activité professionnelle Charges Informations personnell…" at bounding box center [240, 41] width 219 height 12
click at [227, 42] on link "Informations personnelles" at bounding box center [318, 40] width 63 height 9
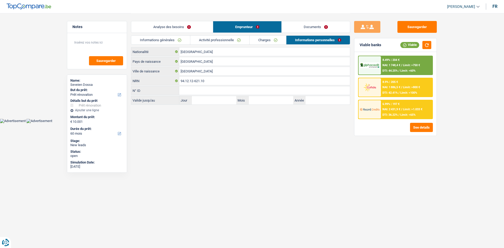
click at [227, 40] on link "Charges" at bounding box center [268, 40] width 37 height 9
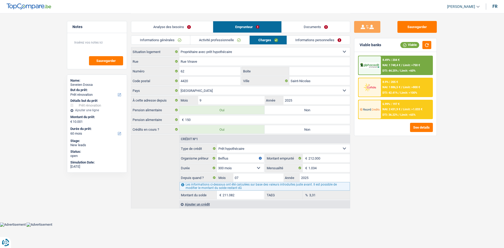
drag, startPoint x: 334, startPoint y: 39, endPoint x: 299, endPoint y: 45, distance: 35.7
click at [227, 39] on link "Informations personnelles" at bounding box center [318, 40] width 63 height 9
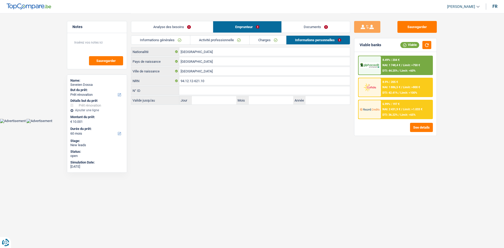
click at [227, 39] on link "Charges" at bounding box center [268, 40] width 37 height 9
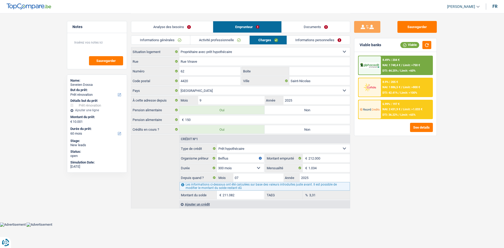
click at [227, 41] on link "Activité professionnelle" at bounding box center [219, 40] width 59 height 9
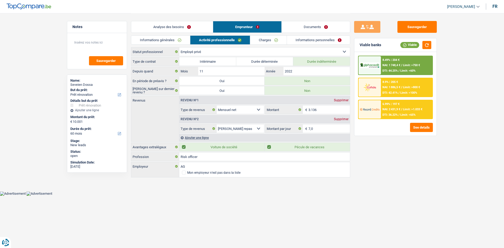
drag, startPoint x: 186, startPoint y: 41, endPoint x: 193, endPoint y: 38, distance: 7.4
click at [186, 41] on link "Informations générales" at bounding box center [160, 40] width 59 height 9
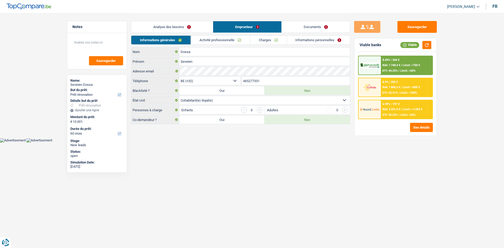
click at [227, 26] on link "Documents" at bounding box center [316, 26] width 68 height 11
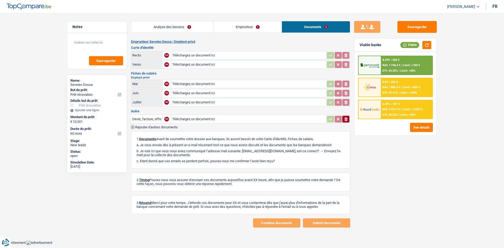
click at [177, 29] on link "Analyse des besoins" at bounding box center [172, 26] width 82 height 11
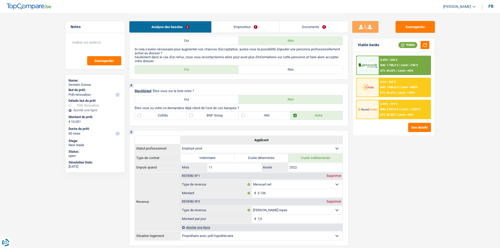
scroll to position [105, 0]
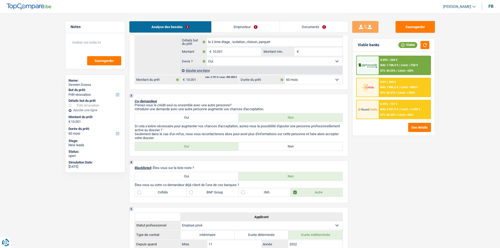
drag, startPoint x: 256, startPoint y: 27, endPoint x: 259, endPoint y: 29, distance: 4.0
click at [227, 27] on link "Emprunteur" at bounding box center [246, 26] width 68 height 11
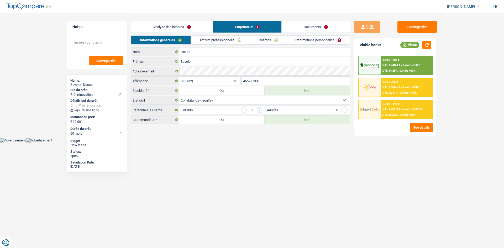
click at [227, 41] on link "Charges" at bounding box center [268, 40] width 37 height 9
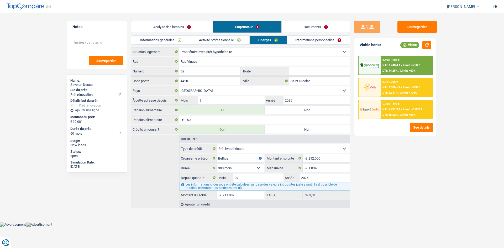
click at [227, 41] on link "Informations personnelles" at bounding box center [318, 40] width 63 height 9
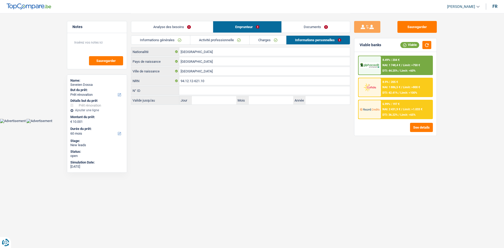
click at [227, 41] on link "Charges" at bounding box center [268, 40] width 37 height 9
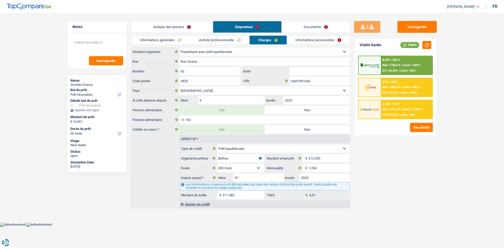
click at [227, 41] on link "Informations personnelles" at bounding box center [318, 40] width 63 height 9
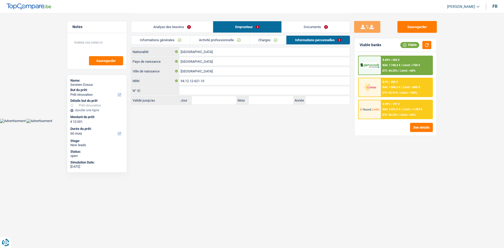
click at [161, 28] on link "Analyse des besoins" at bounding box center [172, 26] width 82 height 11
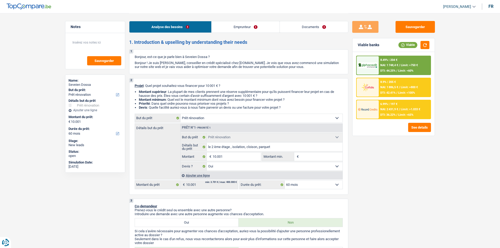
click at [227, 27] on link "Documents" at bounding box center [314, 26] width 68 height 11
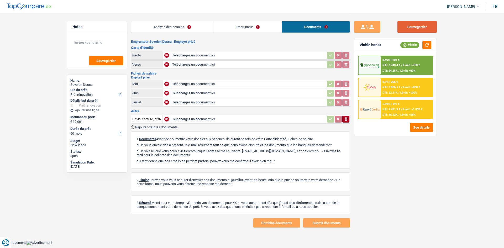
click at [227, 25] on main "Notes Sauvegarder Name: Seveien Dossa But du prêt: Confort maison: meubles, tex…" at bounding box center [252, 120] width 504 height 241
click at [227, 32] on button "Sauvegarder" at bounding box center [417, 27] width 39 height 12
drag, startPoint x: 256, startPoint y: 28, endPoint x: 256, endPoint y: 32, distance: 3.4
click at [227, 28] on link "Emprunteur" at bounding box center [247, 26] width 68 height 11
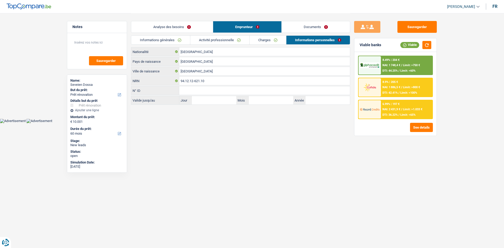
click at [227, 45] on div "Informations générales Activité professionnelle Charges Informations personnell…" at bounding box center [240, 41] width 219 height 12
click at [227, 41] on link "Activité professionnelle" at bounding box center [219, 40] width 59 height 9
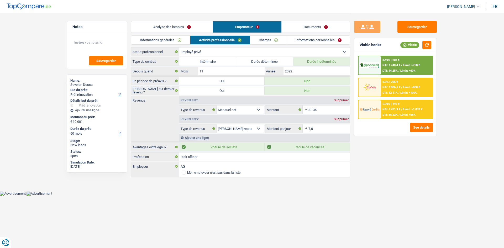
click at [227, 116] on div at bounding box center [370, 109] width 22 height 18
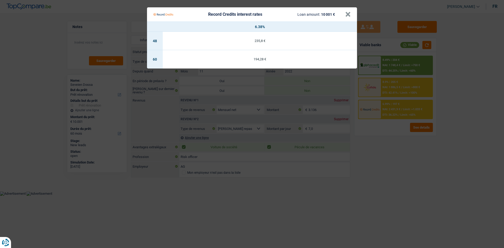
click at [227, 121] on Credits "Record Credits interest rates Loan amount: 10 001 € × 6.38% 48 235,8 € 60 194,2…" at bounding box center [252, 124] width 504 height 248
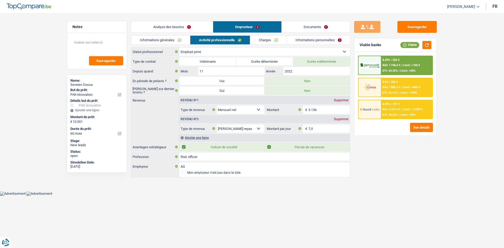
click at [227, 27] on link "Documents" at bounding box center [316, 26] width 68 height 11
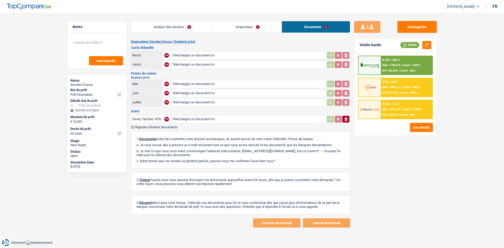
click at [227, 30] on link "Emprunteur" at bounding box center [247, 26] width 68 height 11
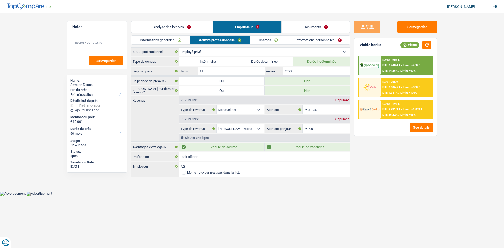
click at [193, 23] on link "Analyse des besoins" at bounding box center [172, 26] width 82 height 11
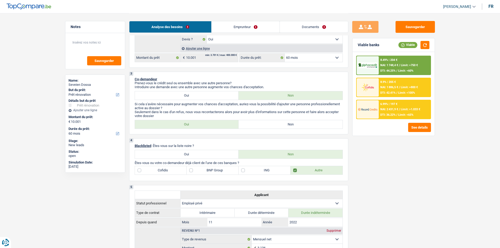
scroll to position [105, 0]
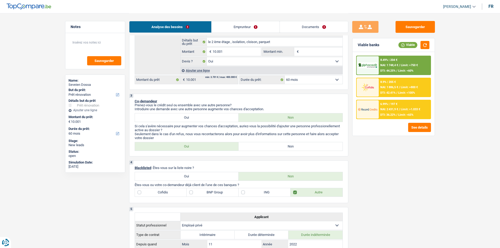
click at [227, 30] on link "Emprunteur" at bounding box center [246, 26] width 68 height 11
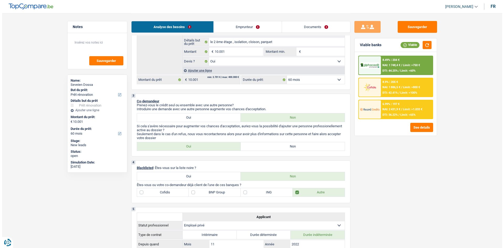
scroll to position [0, 0]
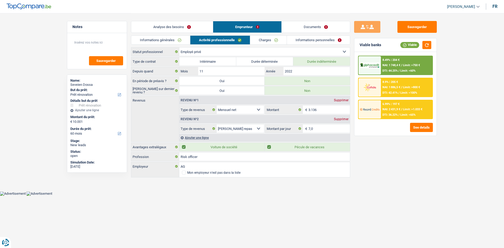
click at [227, 38] on link "Charges" at bounding box center [268, 40] width 37 height 9
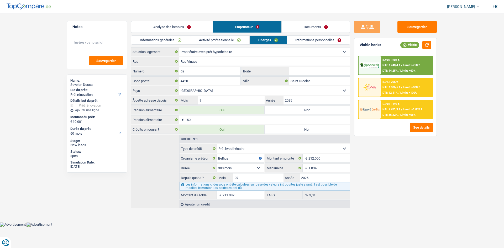
click at [227, 36] on link "Informations personnelles" at bounding box center [318, 40] width 63 height 9
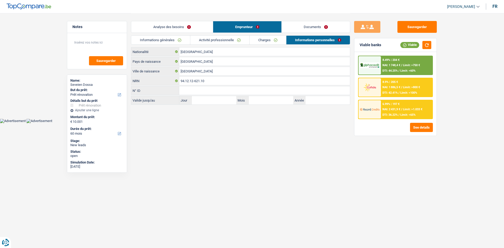
click at [227, 25] on link "Documents" at bounding box center [316, 26] width 68 height 11
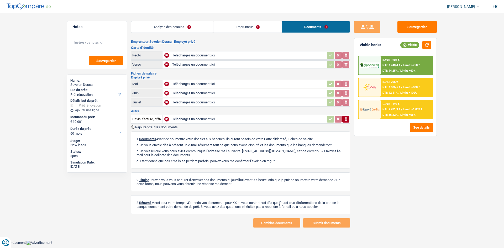
click at [197, 23] on link "Analyse des besoins" at bounding box center [172, 26] width 82 height 11
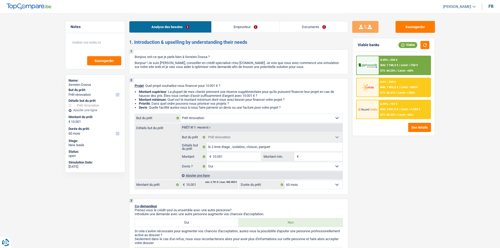
click at [227, 60] on div "8.49% | 204 € NAI: 1 748,4 € / Limit: >750 € DTI: 44.25% / Limit: <60%" at bounding box center [405, 65] width 52 height 18
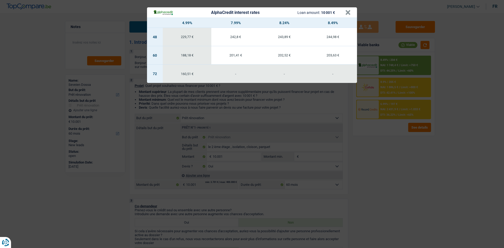
drag, startPoint x: 436, startPoint y: 209, endPoint x: 403, endPoint y: 183, distance: 41.9
click at [227, 121] on div "AlphaCredit interest rates Loan amount: 10 001 € × 4.99% 7.99% 8.24% 8.49% 48 2…" at bounding box center [252, 124] width 504 height 248
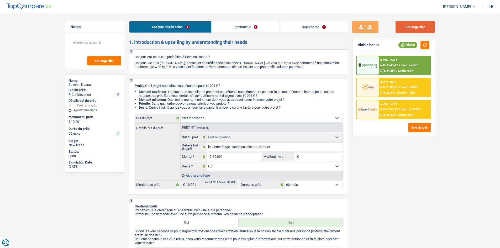
click at [227, 22] on button "Sauvegarder" at bounding box center [415, 27] width 39 height 12
drag, startPoint x: 305, startPoint y: 27, endPoint x: 246, endPoint y: 35, distance: 59.8
click at [227, 27] on link "Documents" at bounding box center [314, 26] width 68 height 11
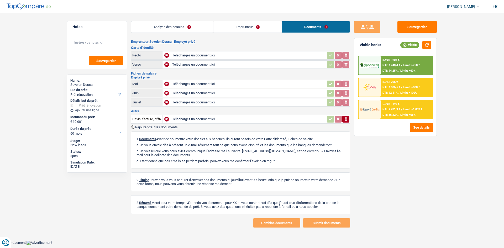
click at [227, 33] on li "Emprunteur" at bounding box center [247, 27] width 69 height 12
drag, startPoint x: 259, startPoint y: 25, endPoint x: 271, endPoint y: 33, distance: 13.8
click at [227, 25] on link "Emprunteur" at bounding box center [247, 26] width 68 height 11
